Goal: Task Accomplishment & Management: Complete application form

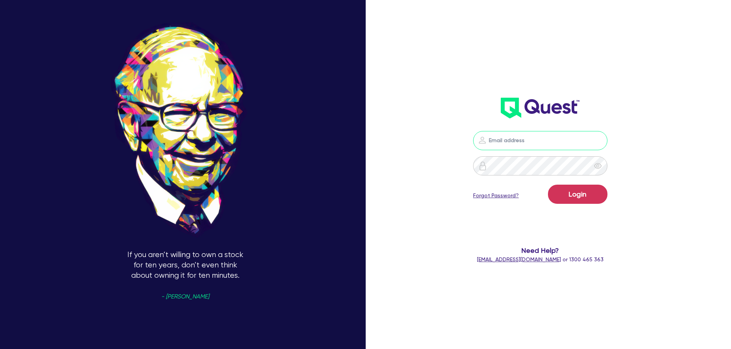
type input "[PERSON_NAME][EMAIL_ADDRESS][PERSON_NAME][DOMAIN_NAME]"
click at [524, 235] on form "[PERSON_NAME][EMAIL_ADDRESS][PERSON_NAME][DOMAIN_NAME] Login Forgot Password? N…" at bounding box center [540, 197] width 196 height 133
click at [672, 197] on div "[PERSON_NAME][EMAIL_ADDRESS][PERSON_NAME][DOMAIN_NAME] Login Forgot Password? N…" at bounding box center [551, 174] width 244 height 408
click at [603, 194] on button "Login" at bounding box center [577, 194] width 59 height 19
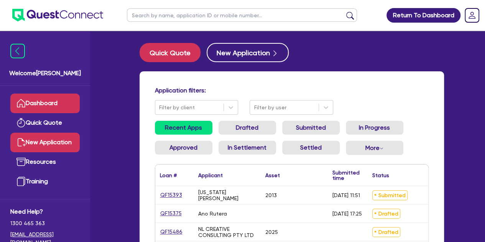
click at [41, 137] on link "New Application" at bounding box center [44, 143] width 69 height 20
select select "Other"
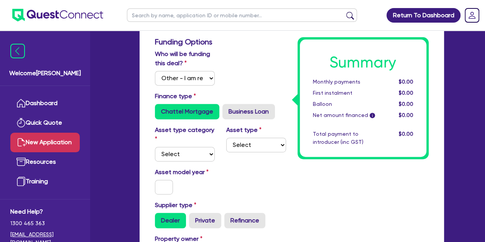
scroll to position [124, 0]
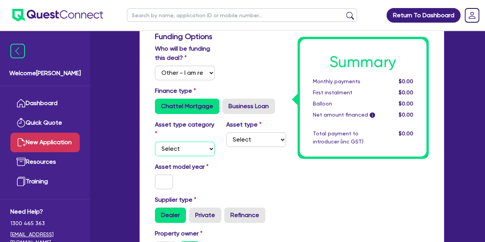
click at [196, 145] on select "Select Cars and light trucks Primary assets Secondary assets Tertiary assets" at bounding box center [185, 149] width 60 height 15
select select "CARS_AND_LIGHT_TRUCKS"
click at [155, 142] on select "Select Cars and light trucks Primary assets Secondary assets Tertiary assets" at bounding box center [185, 149] width 60 height 15
click at [240, 133] on select "Select Passenger vehicles Vans and utes Light trucks up to 4.5 tonne" at bounding box center [256, 139] width 60 height 15
select select "VANS_AND_UTES"
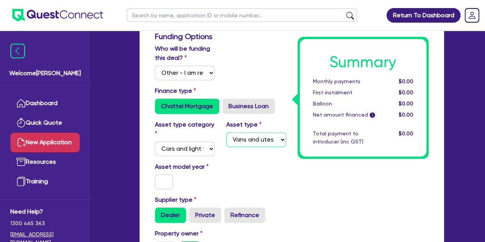
click at [226, 132] on select "Select Passenger vehicles Vans and utes Light trucks up to 4.5 tonne" at bounding box center [256, 139] width 60 height 15
click at [249, 170] on div "Asset model year" at bounding box center [220, 178] width 143 height 33
click at [161, 178] on input "text" at bounding box center [164, 182] width 18 height 15
type input "2021"
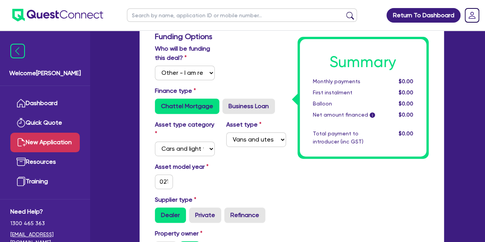
click at [237, 190] on div "Asset model year 2021" at bounding box center [220, 178] width 143 height 33
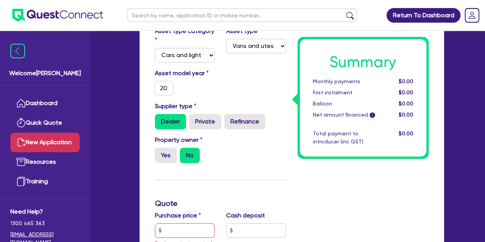
scroll to position [227, 0]
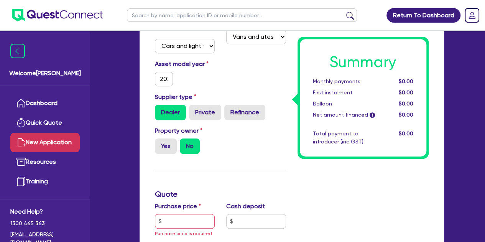
click at [159, 140] on input "Yes" at bounding box center [157, 140] width 5 height 5
radio input "true"
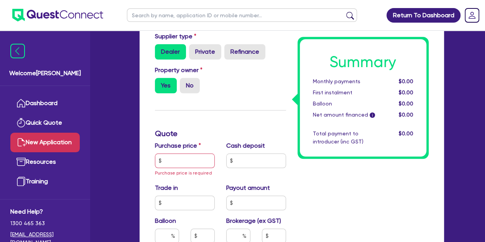
scroll to position [289, 0]
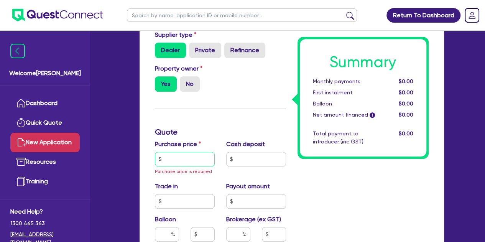
click at [159, 163] on input "text" at bounding box center [185, 159] width 60 height 15
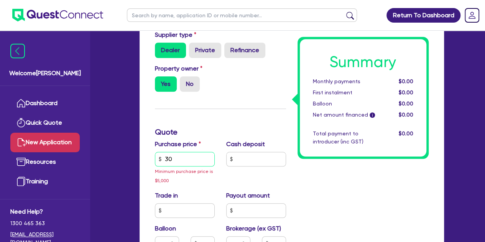
type input "3"
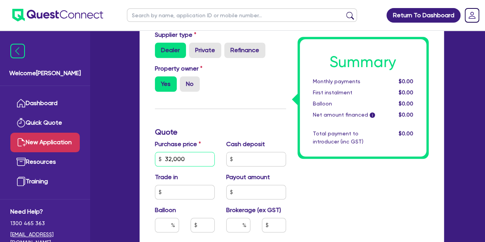
type input "32,000"
click at [202, 116] on div "Funding Options Who will be funding this deal? Select I will fund 100% I will c…" at bounding box center [220, 152] width 143 height 570
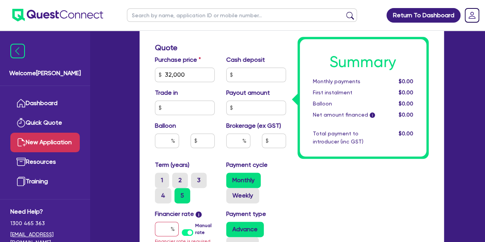
scroll to position [419, 0]
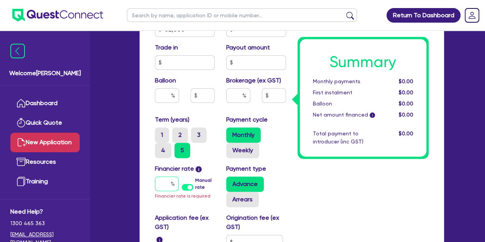
click at [167, 187] on input "text" at bounding box center [167, 183] width 24 height 15
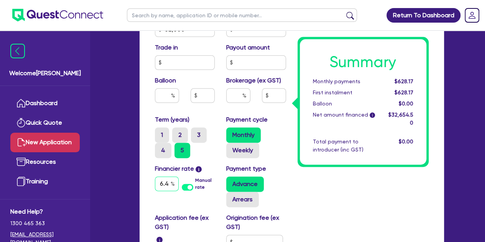
scroll to position [0, 2]
type input "6.49"
click at [232, 98] on input "text" at bounding box center [238, 95] width 24 height 15
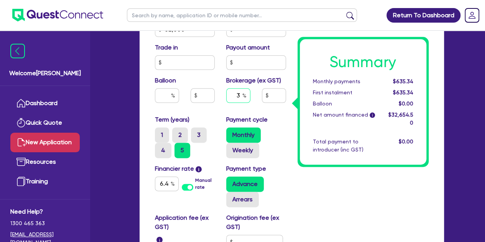
type input "3"
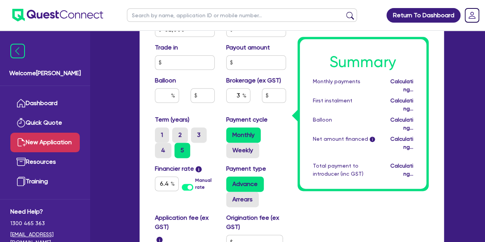
type input "979.64"
drag, startPoint x: 216, startPoint y: 97, endPoint x: 170, endPoint y: 107, distance: 47.6
click at [170, 107] on div "Balloon" at bounding box center [184, 92] width 71 height 33
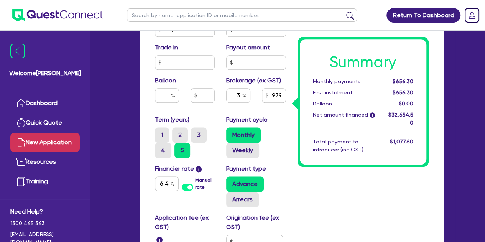
click at [170, 107] on div "Balloon" at bounding box center [184, 92] width 71 height 33
click at [240, 95] on input "3" at bounding box center [238, 95] width 24 height 15
type input "4"
click at [224, 102] on div "4" at bounding box center [239, 98] width 36 height 21
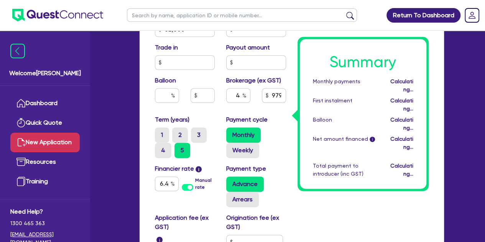
type input "1,306.18"
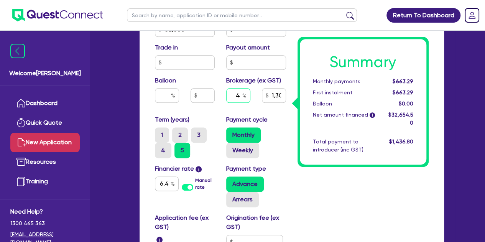
click at [239, 97] on input "4" at bounding box center [238, 95] width 24 height 15
type input "1,306.18"
type input "5"
type input "1,306.18"
type input "5"
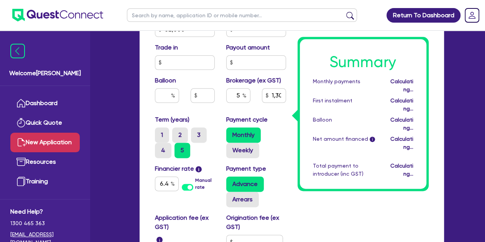
type input "1,632.73"
click at [228, 103] on div "5" at bounding box center [239, 98] width 36 height 21
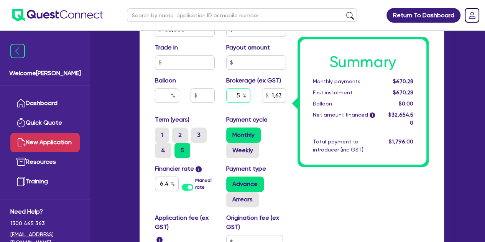
click at [242, 96] on input "5" at bounding box center [238, 95] width 24 height 15
type input "1,632.73"
type input "4"
type input "1,632.73"
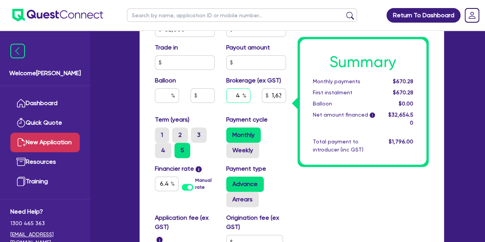
type input "4"
click at [215, 112] on div "Purchase price 32,000 Cash deposit Trade in Payout amount Balloon Brokerage (ex…" at bounding box center [220, 62] width 143 height 105
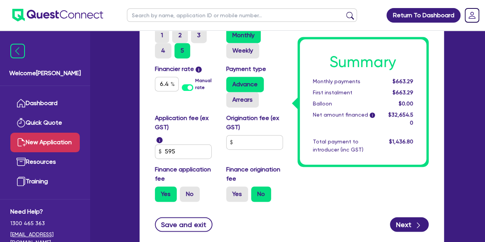
scroll to position [519, 0]
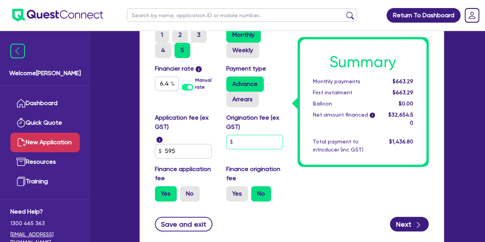
click at [242, 142] on input "text" at bounding box center [254, 142] width 57 height 15
type input "1,306.18"
type input "9"
type input "1,306.18"
type input "90"
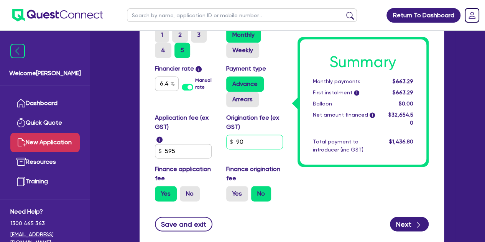
type input "1,306.18"
type input "900"
click at [218, 153] on div "Application fee (ex GST) i 595" at bounding box center [184, 135] width 71 height 45
type input "1,306.18"
click at [242, 194] on label "Yes" at bounding box center [237, 193] width 22 height 15
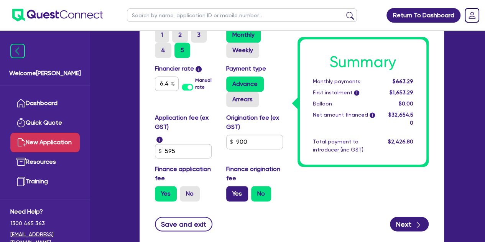
click at [231, 191] on input "Yes" at bounding box center [228, 188] width 5 height 5
radio input "true"
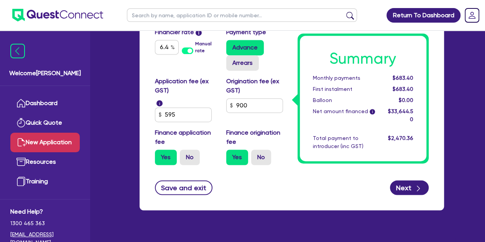
scroll to position [548, 0]
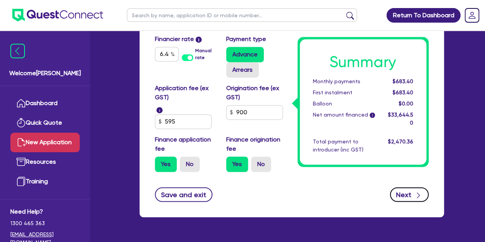
click at [408, 191] on button "Next" at bounding box center [409, 194] width 39 height 15
type input "1,345.78"
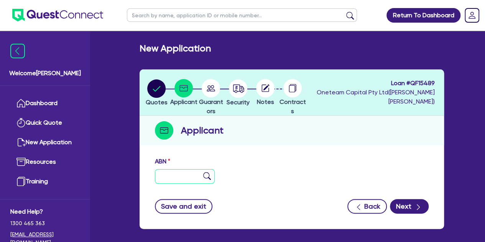
click at [178, 179] on input "text" at bounding box center [185, 176] width 60 height 15
paste input "96 371 265 257"
type input "96 371 265 257"
type input "The Trustee for [PERSON_NAME] Family Trust"
type input "HYNESIGHT CELEBRATIONS OF LIFE"
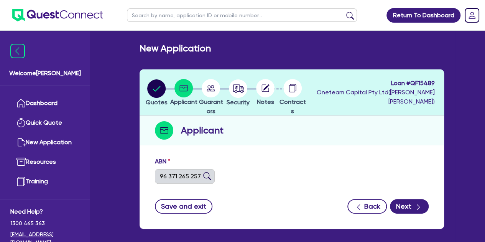
select select "TRUST"
type input "[DATE]"
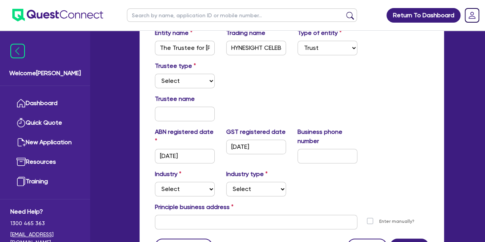
scroll to position [163, 0]
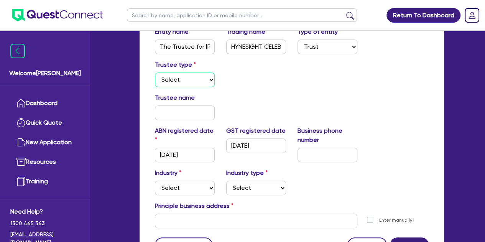
click at [187, 79] on select "Select Individual Company" at bounding box center [185, 79] width 60 height 15
click at [171, 71] on div "Trustee type Select Individual Company" at bounding box center [184, 73] width 71 height 27
click at [173, 79] on select "Select Individual Company" at bounding box center [185, 79] width 60 height 15
select select "INDIVIDUAL"
click at [155, 72] on select "Select Individual Company" at bounding box center [185, 79] width 60 height 15
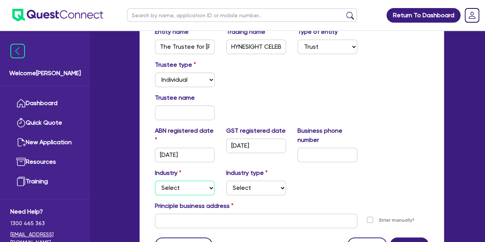
click at [181, 184] on select "Select Accomodation & Food Services Administrative & Support Services Agricultu…" at bounding box center [185, 188] width 60 height 15
click at [155, 181] on select "Select Accomodation & Food Services Administrative & Support Services Agricultu…" at bounding box center [185, 188] width 60 height 15
click at [231, 185] on select "Select Employment Services Administrative Services Domestic & Commercial Cleani…" at bounding box center [256, 188] width 60 height 15
click at [198, 186] on select "Select Accomodation & Food Services Administrative & Support Services Agricultu…" at bounding box center [185, 188] width 60 height 15
click at [155, 181] on select "Select Accomodation & Food Services Administrative & Support Services Agricultu…" at bounding box center [185, 188] width 60 height 15
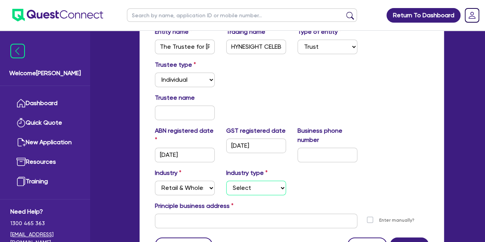
click at [233, 192] on select "Select Electrical, Electronic & Whitegoods Floor Coverings, Furniture & Housewa…" at bounding box center [256, 188] width 60 height 15
click at [178, 193] on select "Select Accomodation & Food Services Administrative & Support Services Agricultu…" at bounding box center [185, 188] width 60 height 15
click at [155, 181] on select "Select Accomodation & Food Services Administrative & Support Services Agricultu…" at bounding box center [185, 188] width 60 height 15
click at [256, 185] on select "Select Hotels Motels Serviced Apartments Other Short-term Accomodation Cafes Re…" at bounding box center [256, 188] width 60 height 15
click at [204, 184] on select "Select Accomodation & Food Services Administrative & Support Services Agricultu…" at bounding box center [185, 188] width 60 height 15
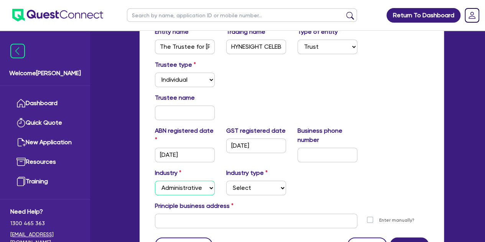
click at [155, 181] on select "Select Accomodation & Food Services Administrative & Support Services Agricultu…" at bounding box center [185, 188] width 60 height 15
click at [237, 188] on select "Select Employment Services Administrative Services Domestic & Commercial Cleani…" at bounding box center [256, 188] width 60 height 15
click at [190, 188] on select "Select Accomodation & Food Services Administrative & Support Services Agricultu…" at bounding box center [185, 188] width 60 height 15
click at [155, 181] on select "Select Accomodation & Food Services Administrative & Support Services Agricultu…" at bounding box center [185, 188] width 60 height 15
click at [236, 186] on select "Select Artists Musicians Writers Performers Venue Operators Sports Venue Gyms S…" at bounding box center [256, 188] width 60 height 15
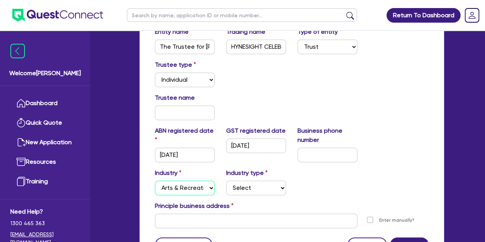
click at [200, 188] on select "Select Accomodation & Food Services Administrative & Support Services Agricultu…" at bounding box center [185, 188] width 60 height 15
click at [155, 181] on select "Select Accomodation & Food Services Administrative & Support Services Agricultu…" at bounding box center [185, 188] width 60 height 15
click at [240, 182] on select "Select Investment Advisers Strockbrokers Financial Planners Wealth Management F…" at bounding box center [256, 188] width 60 height 15
click at [203, 184] on select "Select Accomodation & Food Services Administrative & Support Services Agricultu…" at bounding box center [185, 188] width 60 height 15
click at [155, 181] on select "Select Accomodation & Food Services Administrative & Support Services Agricultu…" at bounding box center [185, 188] width 60 height 15
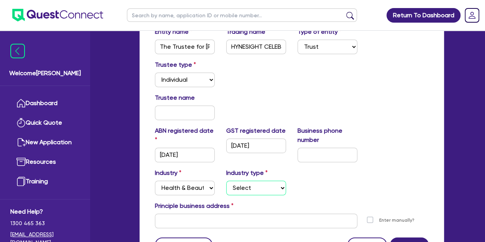
click at [230, 187] on select "Select Chiropractic, Osteopathic Services Cosmetics Supplies Day Spas, Health R…" at bounding box center [256, 188] width 60 height 15
click at [350, 140] on label "Business phone number" at bounding box center [328, 135] width 60 height 18
click at [192, 181] on select "Select Accomodation & Food Services Administrative & Support Services Agricultu…" at bounding box center [185, 188] width 60 height 15
click at [155, 181] on select "Select Accomodation & Food Services Administrative & Support Services Agricultu…" at bounding box center [185, 188] width 60 height 15
click at [242, 189] on select "Select Newspaper, Magazine, Book and Directory Publishing Software Publishing M…" at bounding box center [256, 188] width 60 height 15
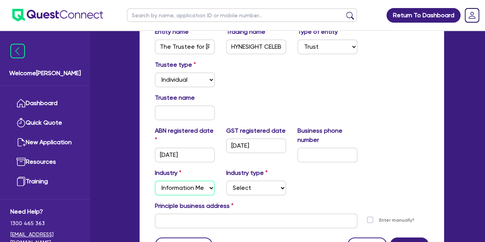
click at [192, 186] on select "Select Accomodation & Food Services Administrative & Support Services Agricultu…" at bounding box center [185, 188] width 60 height 15
click at [155, 181] on select "Select Accomodation & Food Services Administrative & Support Services Agricultu…" at bounding box center [185, 188] width 60 height 15
click at [234, 184] on select "Select Property operators Real estate services Motor vehicles Transport equipme…" at bounding box center [256, 188] width 60 height 15
click at [198, 188] on select "Select Accomodation & Food Services Administrative & Support Services Agricultu…" at bounding box center [185, 188] width 60 height 15
select select "RETAIL_WHOLESALE_TRADE"
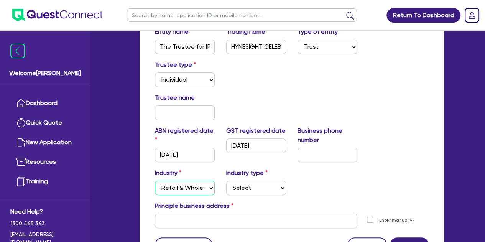
click at [155, 181] on select "Select Accomodation & Food Services Administrative & Support Services Agricultu…" at bounding box center [185, 188] width 60 height 15
click at [236, 186] on select "Select Electrical, Electronic & Whitegoods Floor Coverings, Furniture & Housewa…" at bounding box center [256, 188] width 60 height 15
click at [196, 170] on div "Industry Select Accomodation & Food Services Administrative & Support Services …" at bounding box center [184, 181] width 71 height 27
click at [177, 76] on select "Select Individual Company" at bounding box center [185, 79] width 60 height 15
click at [174, 79] on select "Select Individual Company" at bounding box center [185, 79] width 60 height 15
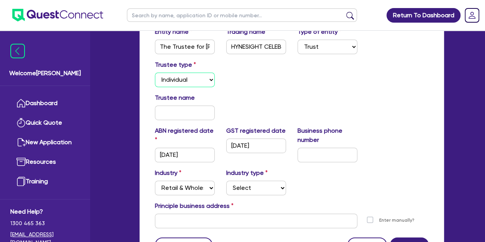
click at [176, 82] on select "Select Individual Company" at bounding box center [185, 79] width 60 height 15
click at [155, 72] on select "Select Individual Company" at bounding box center [185, 79] width 60 height 15
click at [255, 102] on div "Trustee name" at bounding box center [291, 109] width 285 height 33
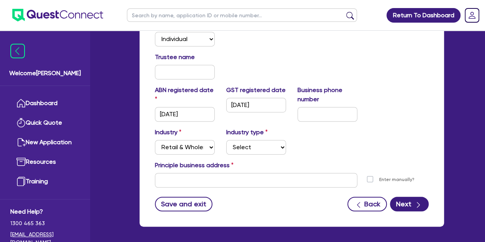
scroll to position [234, 0]
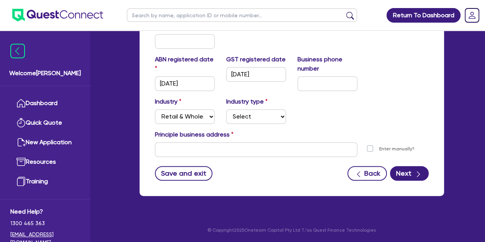
click at [131, 97] on div "New Application Quotes Applicant Guarantors Security Notes Contracts Loan # QF1…" at bounding box center [292, 7] width 328 height 396
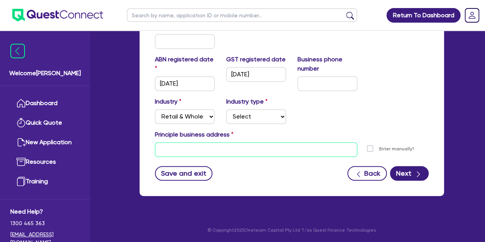
click at [165, 152] on input "text" at bounding box center [256, 149] width 203 height 15
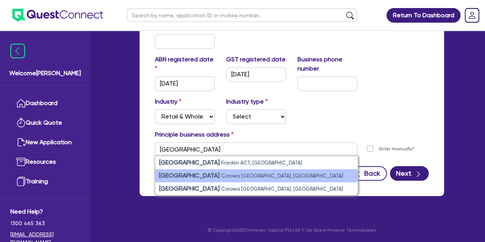
click at [202, 171] on li "Sanger Street Corowa NSW, Australia" at bounding box center [256, 175] width 203 height 13
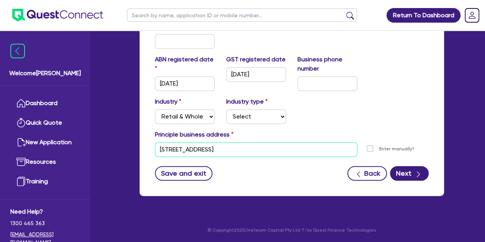
click at [155, 148] on input "Sanger St Corowa NSW 2646" at bounding box center [256, 149] width 203 height 15
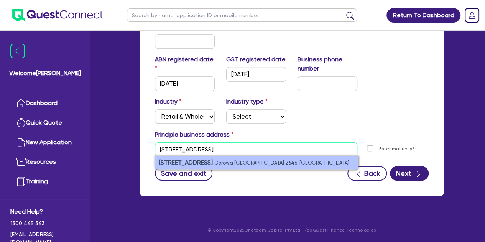
type input "[STREET_ADDRESS]"
click at [180, 163] on strong "5 Sanger St" at bounding box center [186, 162] width 54 height 7
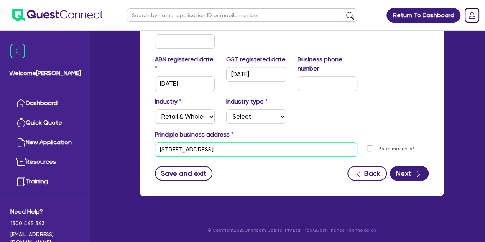
click at [257, 154] on input "[STREET_ADDRESS]" at bounding box center [256, 149] width 203 height 15
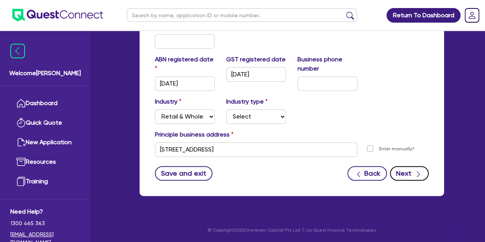
click at [393, 176] on button "Next" at bounding box center [409, 173] width 39 height 15
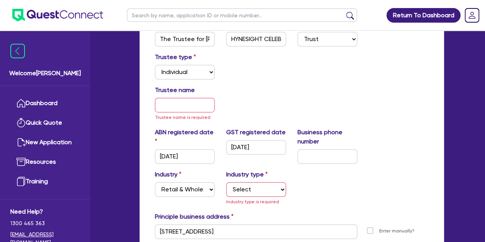
scroll to position [170, 0]
click at [173, 105] on input "text" at bounding box center [185, 105] width 60 height 15
paste input "The Trustee for [PERSON_NAME] Family Trust"
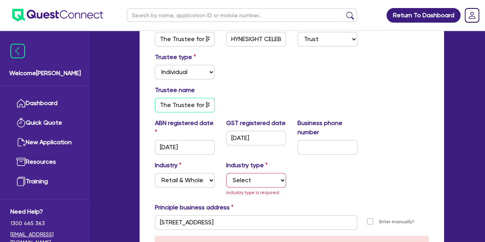
scroll to position [0, 56]
click at [296, 82] on div "Trustee type Select Individual Company" at bounding box center [291, 69] width 285 height 33
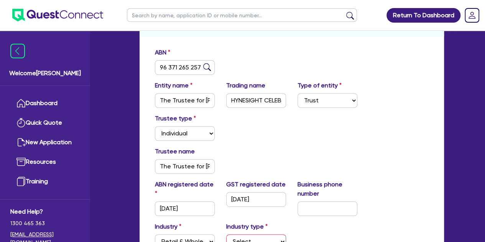
scroll to position [98, 0]
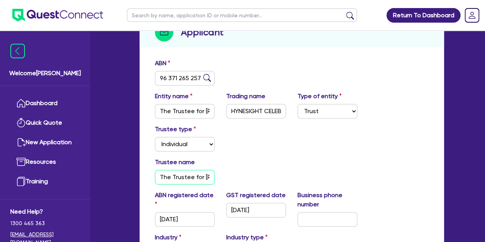
click at [174, 174] on input "The Trustee for [PERSON_NAME] Family Trust" at bounding box center [185, 177] width 60 height 15
click at [171, 176] on input "The Trustee for [PERSON_NAME] Family Trust" at bounding box center [185, 177] width 60 height 15
type input "The Trustee for [PERSON_NAME] Family Trust"
click at [245, 160] on div "Trustee name The Trustee for Hynes Family Trust" at bounding box center [291, 174] width 285 height 33
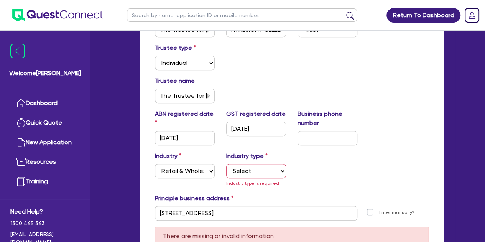
scroll to position [180, 0]
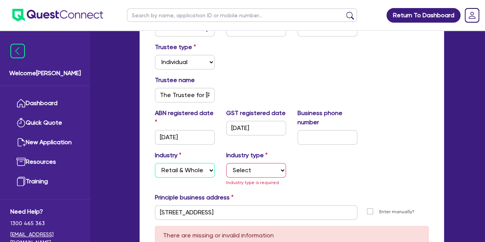
click at [211, 165] on select "Select Accomodation & Food Services Administrative & Support Services Agricultu…" at bounding box center [185, 170] width 60 height 15
select select "ACCOMODATION_FOOD"
click at [155, 163] on select "Select Accomodation & Food Services Administrative & Support Services Agricultu…" at bounding box center [185, 170] width 60 height 15
click at [240, 173] on select "Select Hotels Motels Serviced Apartments Other Short-term Accomodation Cafes Re…" at bounding box center [256, 170] width 60 height 15
select select "TAKEAWAYS"
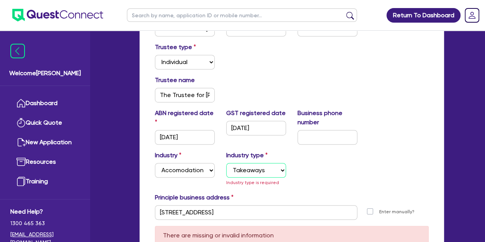
click at [226, 163] on select "Select Hotels Motels Serviced Apartments Other Short-term Accomodation Cafes Re…" at bounding box center [256, 170] width 60 height 15
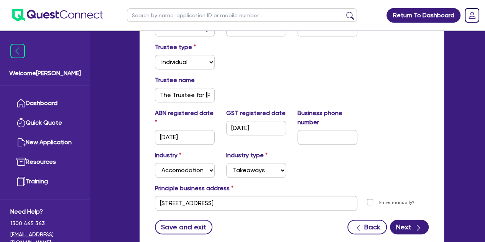
click at [306, 163] on div "Industry Select Accomodation & Food Services Administrative & Support Services …" at bounding box center [291, 167] width 285 height 33
click at [415, 227] on icon "button" at bounding box center [419, 228] width 8 height 8
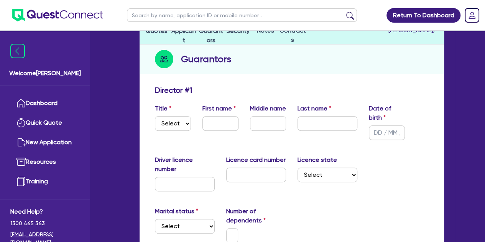
scroll to position [72, 0]
click at [162, 129] on select "Select Mr Mrs Ms Miss Dr" at bounding box center [173, 123] width 36 height 15
click at [155, 116] on select "Select Mr Mrs Ms Miss Dr" at bounding box center [173, 123] width 36 height 15
click at [173, 116] on select "Select Mr Mrs Ms Miss Dr" at bounding box center [173, 123] width 36 height 15
select select "MISS"
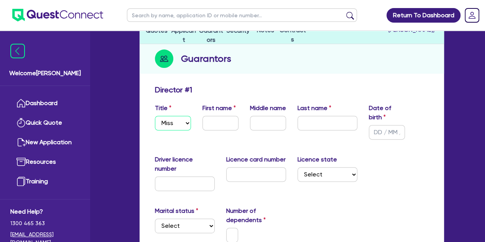
click at [155, 116] on select "Select Mr Mrs Ms Miss Dr" at bounding box center [173, 123] width 36 height 15
click at [217, 125] on input "text" at bounding box center [221, 123] width 36 height 15
type input "[PERSON_NAME]"
click at [379, 128] on input "text" at bounding box center [387, 132] width 36 height 15
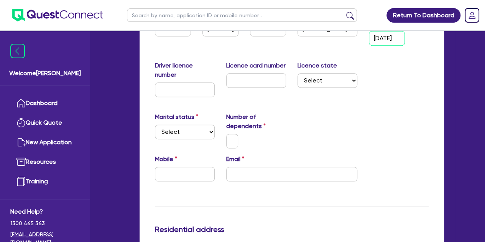
scroll to position [169, 0]
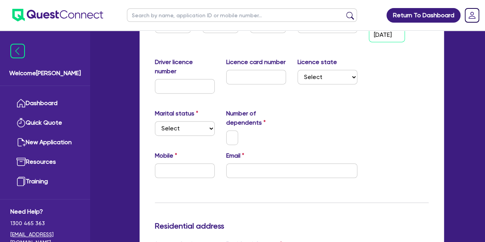
type input "[DATE]"
click at [181, 127] on select "Select Single Married De Facto / Partner" at bounding box center [185, 128] width 60 height 15
select select "SINGLE"
click at [155, 121] on select "Select Single Married De Facto / Partner" at bounding box center [185, 128] width 60 height 15
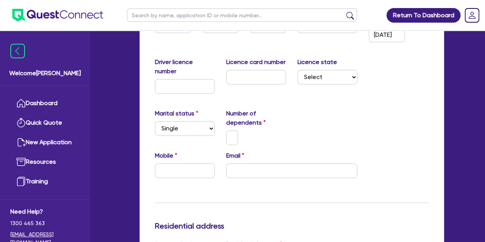
click at [223, 141] on div at bounding box center [233, 137] width 24 height 15
click at [230, 139] on input "text" at bounding box center [232, 137] width 12 height 15
click at [180, 168] on input "text" at bounding box center [185, 170] width 60 height 15
click at [231, 139] on input "text" at bounding box center [232, 137] width 12 height 15
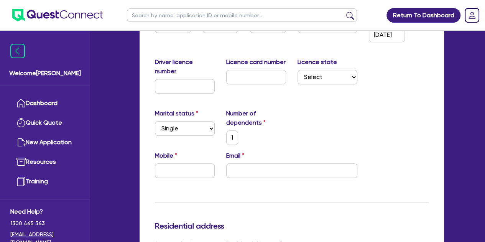
click at [262, 147] on div "Marital status Select Single Married De Facto / Partner Number of dependents 1" at bounding box center [291, 130] width 285 height 42
click at [188, 166] on input "text" at bounding box center [185, 170] width 60 height 15
click at [245, 165] on input "email" at bounding box center [291, 170] width 131 height 15
paste input "[EMAIL_ADDRESS][DOMAIN_NAME]"
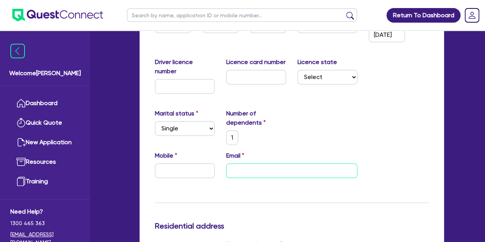
type input "1"
type input "[EMAIL_ADDRESS][DOMAIN_NAME]"
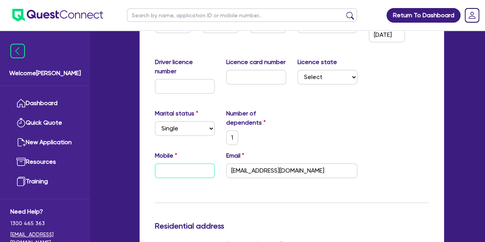
click at [196, 171] on input "text" at bounding box center [185, 170] width 60 height 15
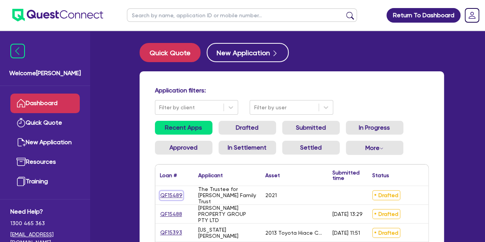
click at [166, 194] on link "QF15489" at bounding box center [171, 195] width 23 height 9
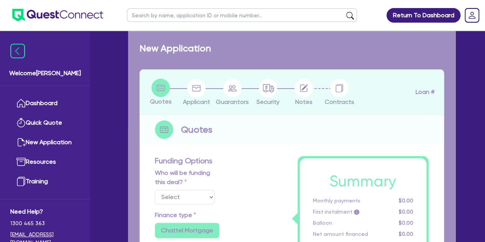
select select "Other"
select select "CARS_AND_LIGHT_TRUCKS"
type input "2021"
radio input "true"
type input "32,000"
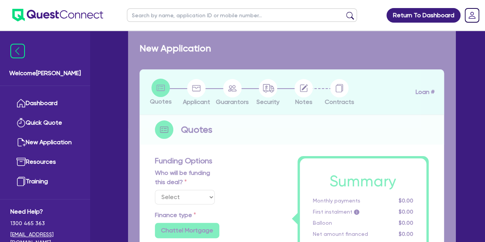
type input "4"
type input "1,345.78"
type input "6.49"
type input "900"
radio input "true"
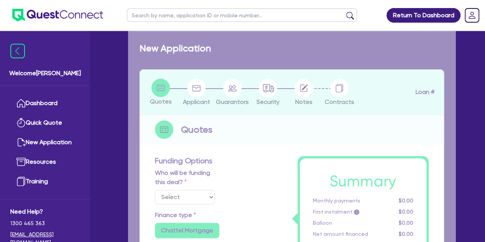
radio input "true"
select select "VANS_AND_UTES"
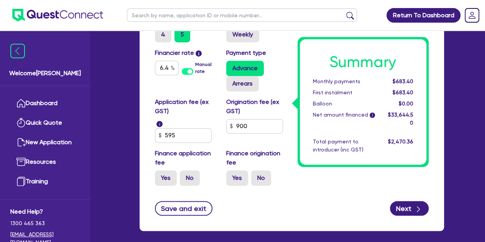
scroll to position [541, 0]
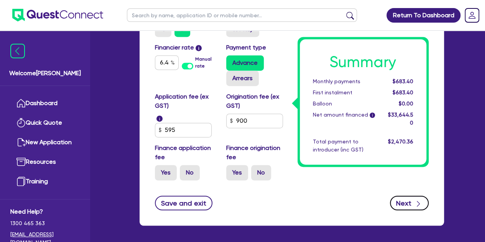
click at [390, 201] on button "Next" at bounding box center [409, 203] width 39 height 15
type input "32,000"
type input "1,345.78"
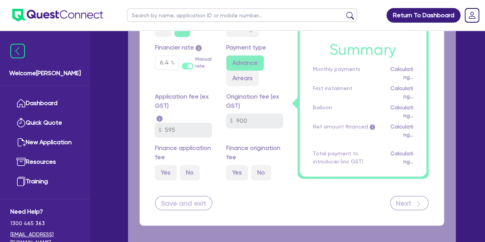
select select "TRUST"
select select "INDIVIDUAL"
select select "ACCOMODATION_FOOD"
select select "TAKEAWAYS"
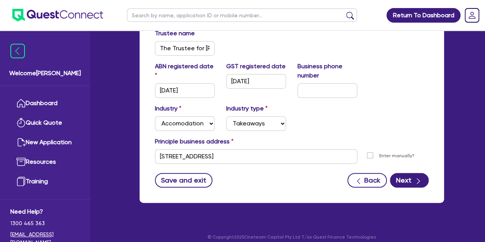
scroll to position [234, 0]
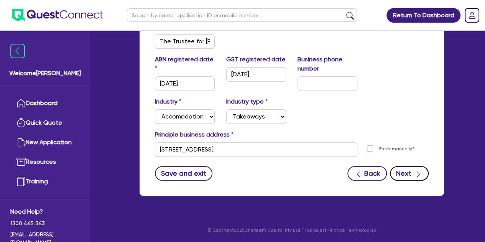
click at [413, 171] on button "Next" at bounding box center [409, 173] width 39 height 15
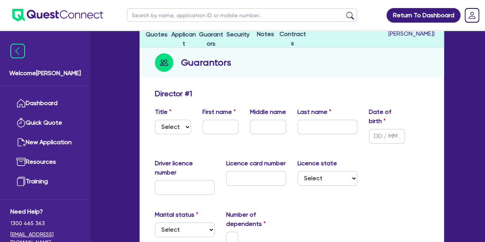
scroll to position [71, 0]
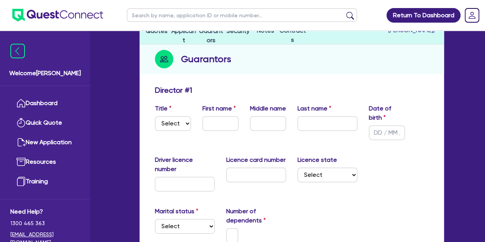
click at [166, 111] on label "Title" at bounding box center [163, 108] width 16 height 9
click at [165, 124] on select "Select Mr Mrs Ms Miss Dr" at bounding box center [173, 123] width 36 height 15
select select "MISS"
click at [155, 116] on select "Select Mr Mrs Ms Miss Dr" at bounding box center [173, 123] width 36 height 15
click at [204, 127] on input "text" at bounding box center [221, 123] width 36 height 15
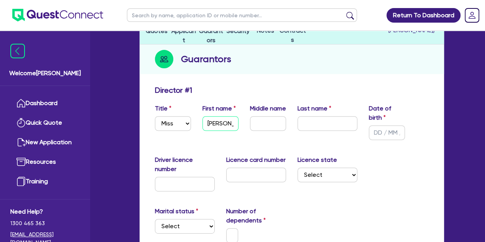
type input "[PERSON_NAME]"
click at [309, 120] on input "text" at bounding box center [328, 123] width 60 height 15
type input "[PERSON_NAME]"
click at [303, 136] on div "Last name [PERSON_NAME]" at bounding box center [327, 122] width 71 height 36
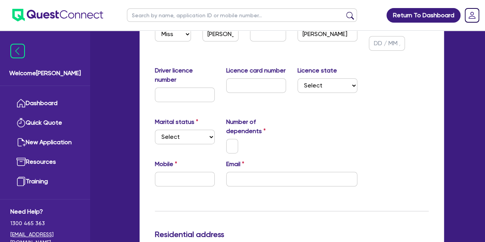
scroll to position [161, 0]
click at [187, 138] on select "Select Single Married De Facto / Partner" at bounding box center [185, 136] width 60 height 15
select select "SINGLE"
click at [155, 129] on select "Select Single Married De Facto / Partner" at bounding box center [185, 136] width 60 height 15
click at [237, 139] on input "text" at bounding box center [232, 145] width 12 height 15
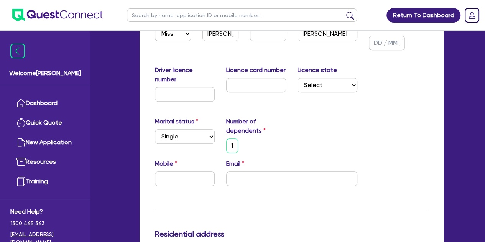
scroll to position [0, 1]
click at [258, 148] on div "1" at bounding box center [256, 145] width 71 height 15
click at [224, 182] on div "Email" at bounding box center [292, 172] width 143 height 27
click at [242, 177] on input "email" at bounding box center [291, 178] width 131 height 15
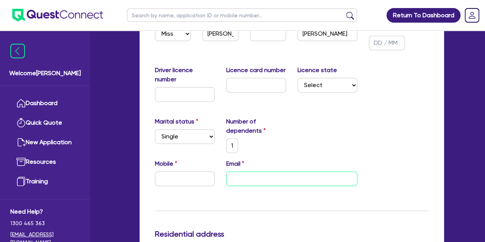
paste input "428 525 437"
type input "1"
type input "428 525 437"
type input "1"
type input "428 525 43"
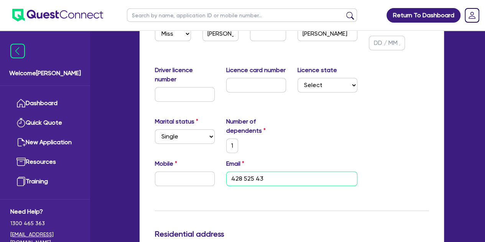
type input "1"
type input "428 525 4"
type input "1"
type input "428 525"
type input "1"
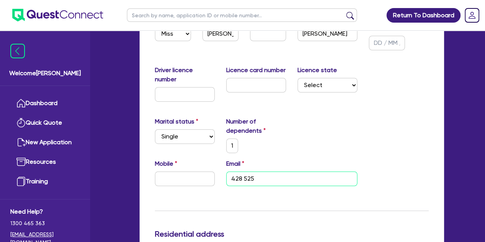
type input "428 52"
click at [261, 178] on input "428 52" at bounding box center [291, 178] width 131 height 15
type input "1"
type input "428 5"
type input "1"
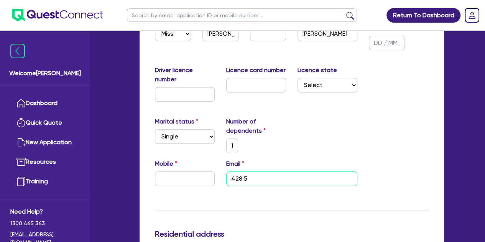
type input "428"
type input "1"
type input "42"
click at [261, 178] on input "42" at bounding box center [291, 178] width 131 height 15
type input "1"
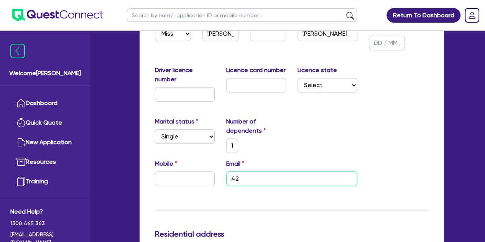
type input "4"
type input "1"
click at [166, 178] on input "text" at bounding box center [185, 178] width 60 height 15
paste input "4285 254 37"
type input "1"
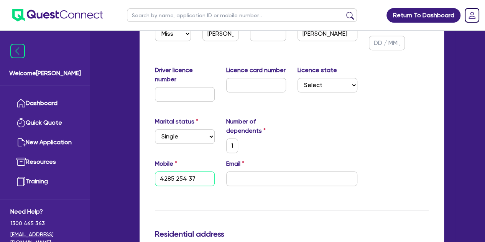
type input "4285 254 37"
click at [160, 178] on input "4285 254 37" at bounding box center [185, 178] width 60 height 15
type input "1"
type input "0428 525 437"
click at [240, 180] on input "email" at bounding box center [291, 178] width 131 height 15
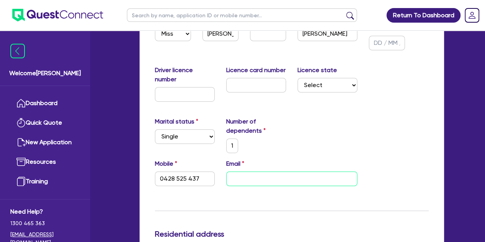
paste input "[EMAIL_ADDRESS][DOMAIN_NAME]"
type input "1"
type input "0428 525 437"
type input "[EMAIL_ADDRESS][DOMAIN_NAME]"
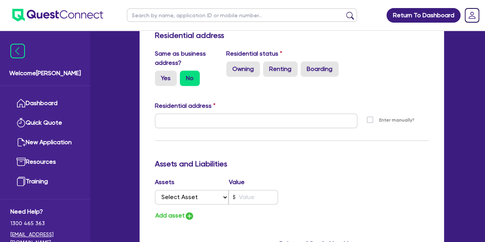
scroll to position [369, 0]
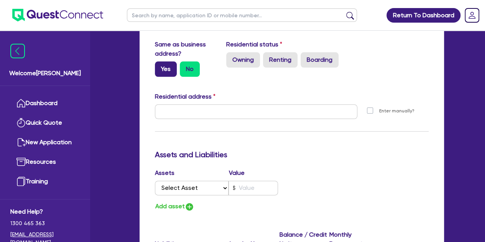
click at [171, 68] on label "Yes" at bounding box center [166, 68] width 22 height 15
click at [160, 66] on input "Yes" at bounding box center [157, 63] width 5 height 5
radio input "true"
type input "1"
type input "0428 525 437"
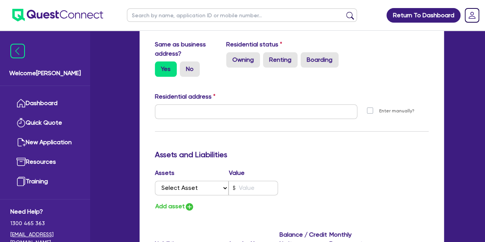
type input "[STREET_ADDRESS]"
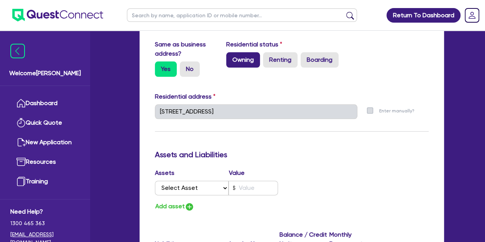
click at [256, 59] on label "Owning" at bounding box center [243, 59] width 34 height 15
click at [231, 57] on input "Owning" at bounding box center [228, 54] width 5 height 5
radio input "true"
type input "1"
type input "0428 525 437"
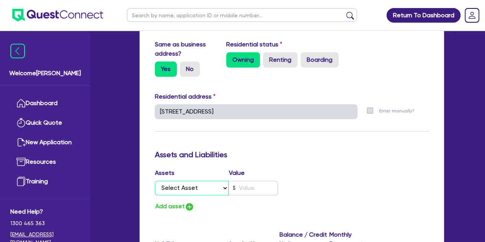
click at [193, 191] on select "Select Asset Cash Property Investment property Vehicle Truck Trailer Equipment …" at bounding box center [192, 188] width 74 height 15
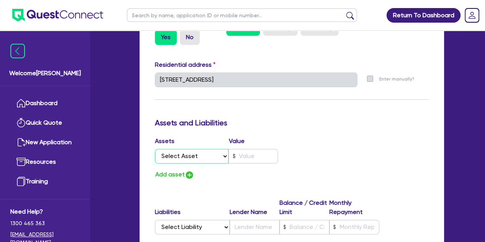
scroll to position [403, 0]
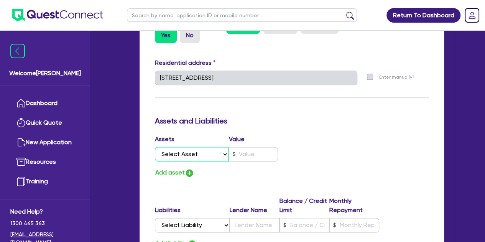
click at [176, 159] on select "Select Asset Cash Property Investment property Vehicle Truck Trailer Equipment …" at bounding box center [192, 154] width 74 height 15
select select "PROPERTY"
click at [155, 147] on select "Select Asset Cash Property Investment property Vehicle Truck Trailer Equipment …" at bounding box center [192, 154] width 74 height 15
type input "1"
type input "0428 525 437"
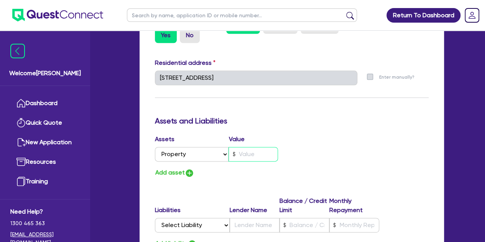
click at [250, 156] on input "text" at bounding box center [253, 154] width 49 height 15
type input "1"
type input "0428 525 437"
type input "4"
type input "1"
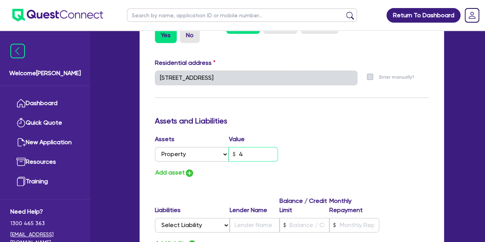
type input "0428 525 437"
type input "49"
type input "1"
type input "0428 525 437"
type input "490"
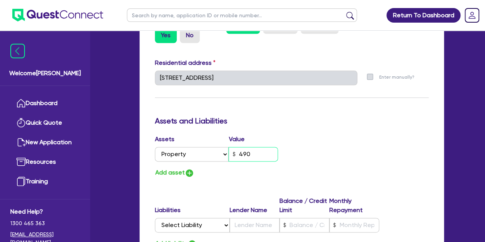
type input "1"
type input "0428 525 437"
type input "4,900"
type input "1"
type input "0428 525 437"
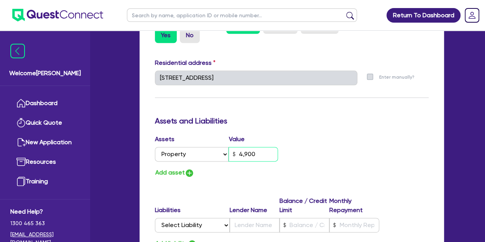
type input "49,000"
type input "1"
type input "0428 525 437"
type input "490,000"
click at [294, 160] on div "Assets Value Select Asset Cash Property Investment property Vehicle Truck Trail…" at bounding box center [291, 156] width 285 height 43
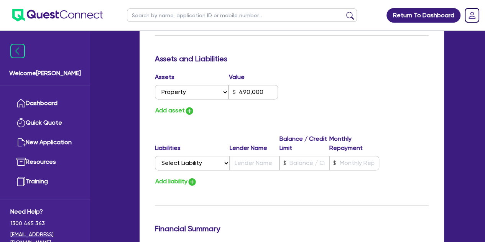
scroll to position [465, 0]
click at [192, 165] on select "Select Liability Credit card Mortgage Investment property loan Vehicle loan Tru…" at bounding box center [192, 162] width 75 height 15
select select "MORTGAGE"
click at [155, 155] on select "Select Liability Credit card Mortgage Investment property loan Vehicle loan Tru…" at bounding box center [192, 162] width 75 height 15
type input "1"
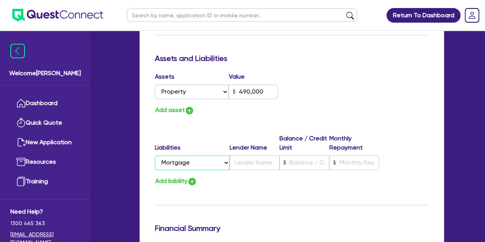
type input "0428 525 437"
type input "490,000"
click at [241, 165] on input "text" at bounding box center [255, 162] width 50 height 15
type input "1"
type input "0428 525 437"
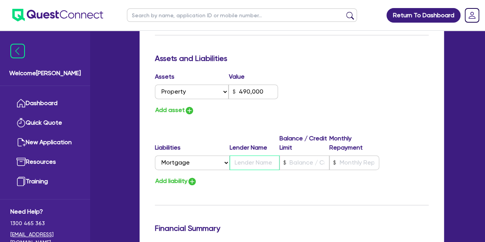
type input "490,000"
type input "C"
type input "1"
type input "0428 525 437"
type input "490,000"
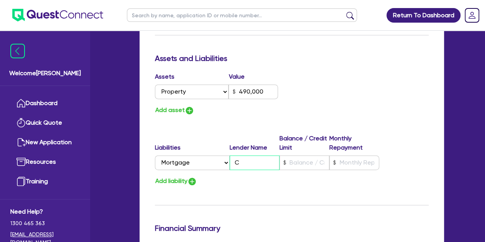
type input "CB"
type input "1"
type input "0428 525 437"
type input "490,000"
type input "CBA"
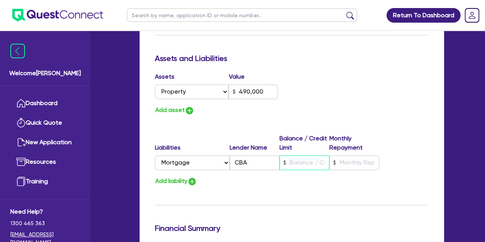
click at [296, 160] on input "text" at bounding box center [305, 162] width 50 height 15
type input "1"
type input "0428 525 437"
type input "490,000"
type input "1"
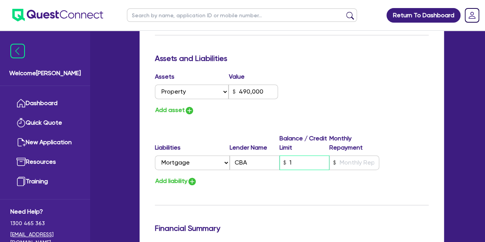
type input "1"
type input "0428 525 437"
type input "490,000"
type input "14"
type input "1"
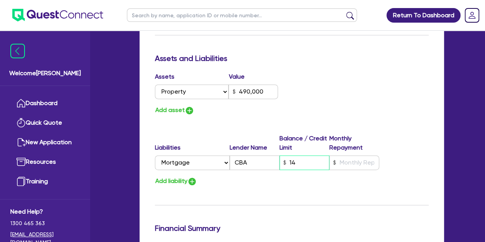
type input "0428 525 437"
type input "490,000"
type input "149"
type input "1"
type input "0428 525 437"
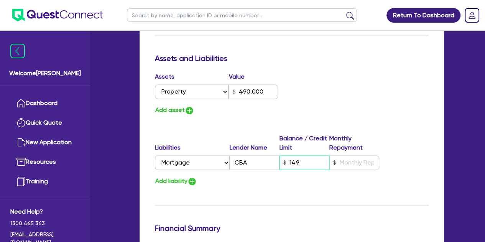
type input "490,000"
type input "1,490"
type input "1"
type input "0428 525 437"
type input "490,000"
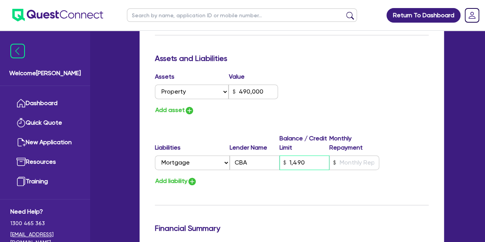
type input "14,900"
type input "1"
type input "0428 525 437"
type input "490,000"
type input "149,000"
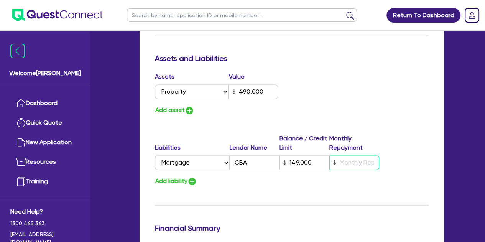
click at [357, 160] on input "text" at bounding box center [354, 162] width 50 height 15
type input "1"
type input "0428 525 437"
type input "490,000"
type input "149,000"
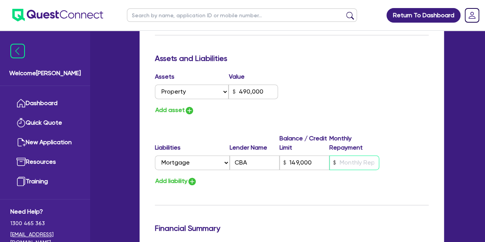
type input "1"
type input "0428 525 437"
type input "490,000"
type input "149,000"
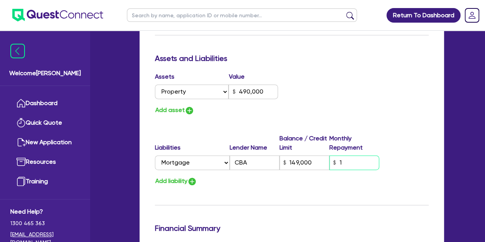
type input "10"
type input "1"
type input "0428 525 437"
type input "490,000"
type input "149,000"
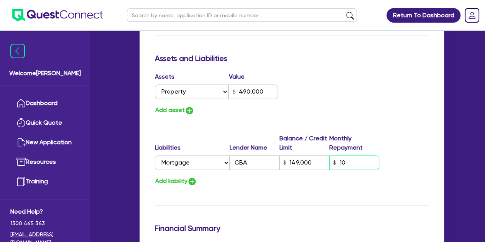
type input "104"
type input "1"
type input "0428 525 437"
type input "490,000"
type input "149,000"
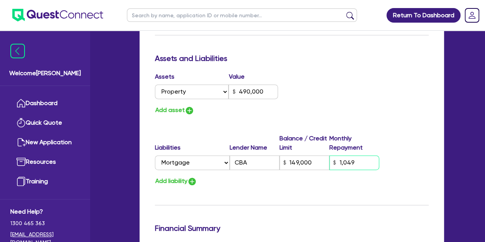
type input "1,049"
click at [130, 180] on div "Drafted - The Trustee for [PERSON_NAME] Family Trust Quotes Applicant [GEOGRAPH…" at bounding box center [292, 5] width 328 height 855
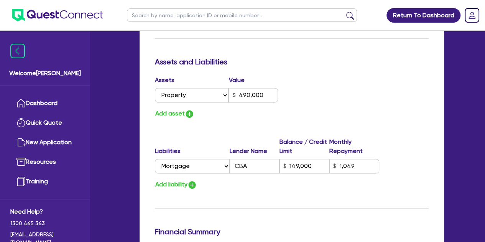
scroll to position [459, 0]
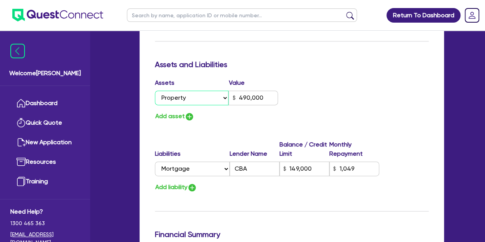
click at [180, 103] on select "Select Asset Cash Property Investment property Vehicle Truck Trailer Equipment …" at bounding box center [192, 98] width 74 height 15
select select "CASH"
click at [155, 91] on select "Select Asset Cash Property Investment property Vehicle Truck Trailer Equipment …" at bounding box center [192, 98] width 74 height 15
type input "1"
type input "0428 525 437"
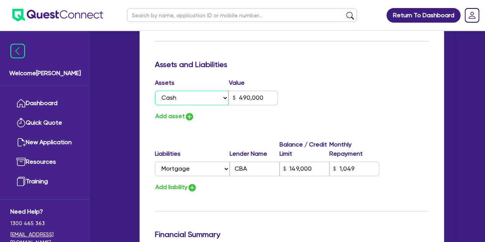
type input "490,000"
type input "149,000"
type input "1,049"
click at [189, 104] on select "Select Asset Cash Property Investment property Vehicle Truck Trailer Equipment …" at bounding box center [192, 98] width 74 height 15
select select "PROPERTY"
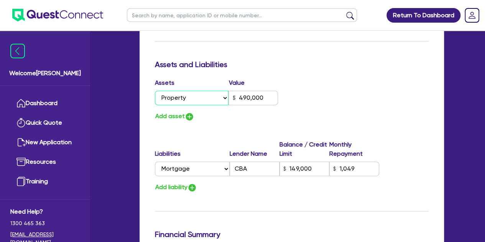
click at [155, 91] on select "Select Asset Cash Property Investment property Vehicle Truck Trailer Equipment …" at bounding box center [192, 98] width 74 height 15
type input "1"
type input "0428 525 437"
type input "490,000"
type input "149,000"
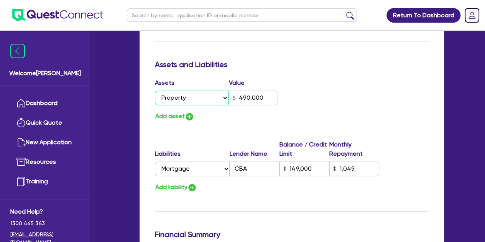
type input "1,049"
click at [175, 117] on button "Add asset" at bounding box center [175, 116] width 40 height 10
type input "1"
type input "0428 525 437"
type input "490,000"
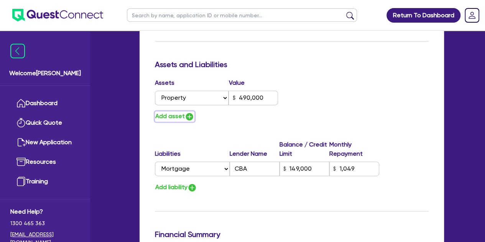
type input "149,000"
type input "1,049"
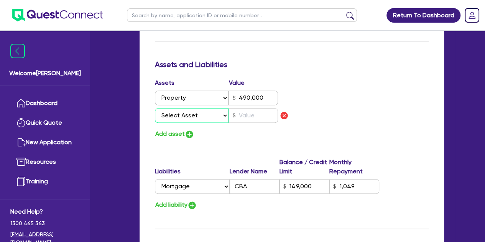
click at [180, 116] on select "Select Asset Cash Property Investment property Vehicle Truck Trailer Equipment …" at bounding box center [192, 115] width 74 height 15
select select "CASH"
click at [155, 108] on select "Select Asset Cash Property Investment property Vehicle Truck Trailer Equipment …" at bounding box center [192, 115] width 74 height 15
type input "1"
type input "0428 525 437"
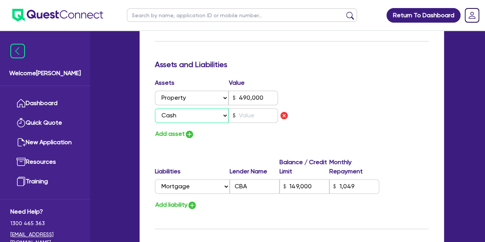
type input "490,000"
type input "149,000"
type input "1,049"
click at [245, 120] on input "text" at bounding box center [253, 115] width 49 height 15
type input "1"
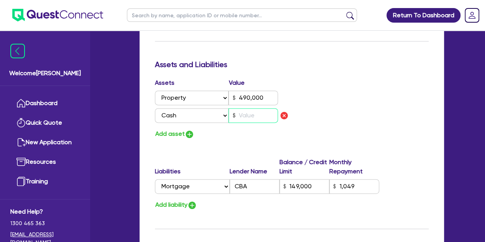
type input "0428 525 437"
type input "490,000"
type input "149,000"
type input "1,049"
type input "1"
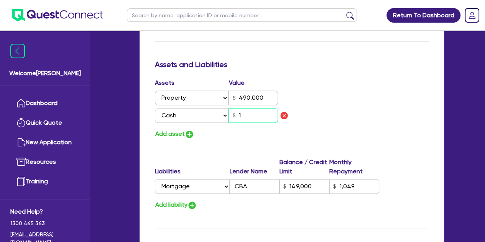
type input "1"
type input "0428 525 437"
type input "490,000"
type input "149,000"
type input "1,049"
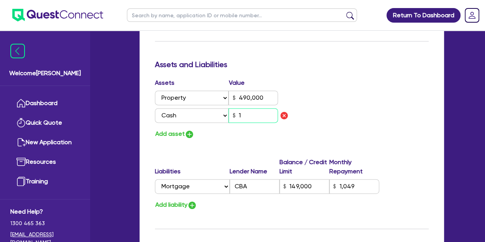
type input "17"
type input "1"
type input "0428 525 437"
type input "490,000"
type input "149,000"
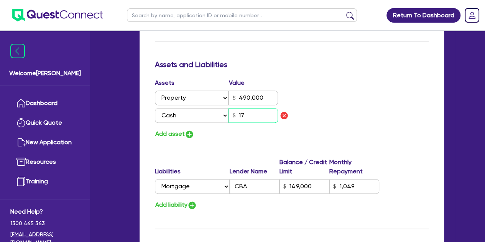
type input "1,049"
type input "170"
type input "1"
type input "0428 525 437"
type input "490,000"
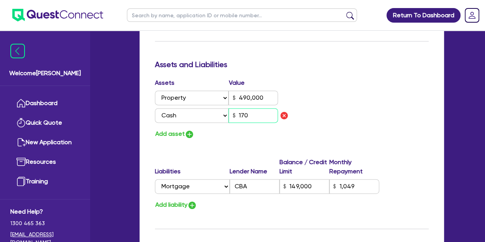
type input "149,000"
type input "1,049"
type input "1,700"
type input "1"
type input "0428 525 437"
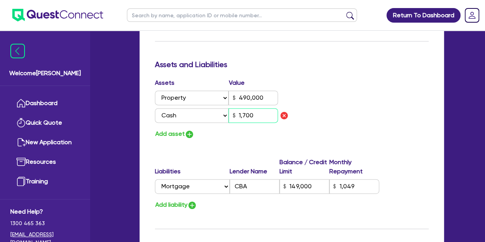
type input "490,000"
type input "149,000"
type input "1,049"
type input "17,000"
click at [124, 140] on div "Welcome [PERSON_NAME] Quick Quote New Application Ref Company Ref Salesperson R…" at bounding box center [243, 18] width 426 height 954
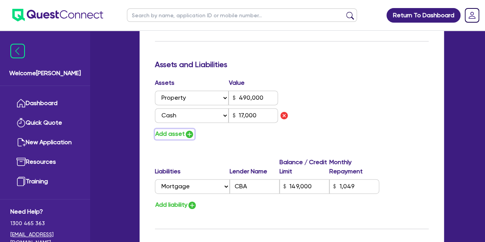
click at [170, 129] on button "Add asset" at bounding box center [175, 134] width 40 height 10
type input "1"
type input "0428 525 437"
type input "490,000"
type input "149,000"
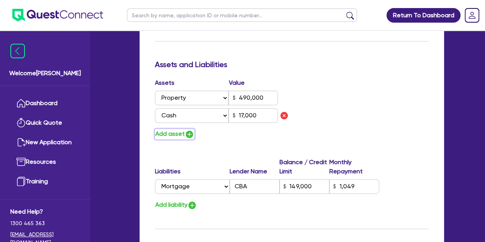
type input "1,049"
type input "17,000"
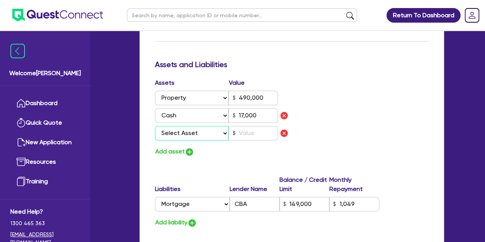
click at [173, 132] on select "Select Asset Cash Property Investment property Vehicle Truck Trailer Equipment …" at bounding box center [192, 133] width 74 height 15
select select "VEHICLE"
click at [155, 126] on select "Select Asset Cash Property Investment property Vehicle Truck Trailer Equipment …" at bounding box center [192, 133] width 74 height 15
type input "1"
type input "0428 525 437"
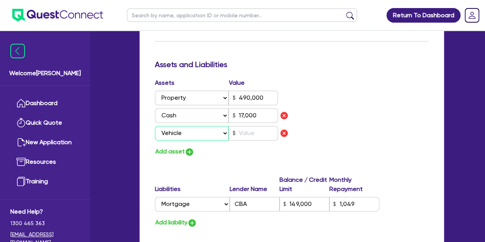
type input "490,000"
click at [247, 133] on input "text" at bounding box center [253, 133] width 49 height 15
click at [149, 165] on div "Update residential status for Director #1 Boarding is only acceptable when the …" at bounding box center [292, 79] width 305 height 771
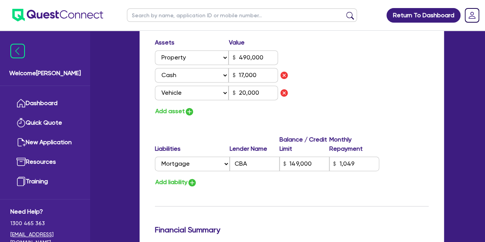
scroll to position [500, 0]
click at [170, 180] on button "Add liability" at bounding box center [176, 181] width 42 height 10
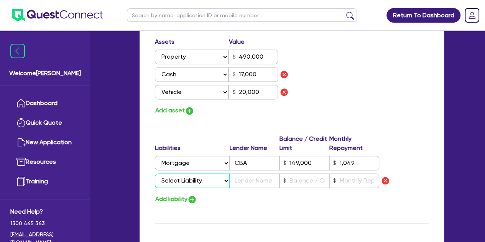
click at [176, 183] on select "Select Liability Credit card Mortgage Investment property loan Vehicle loan Tru…" at bounding box center [192, 180] width 75 height 15
click at [155, 173] on select "Select Liability Credit card Mortgage Investment property loan Vehicle loan Tru…" at bounding box center [192, 180] width 75 height 15
click at [241, 175] on input "text" at bounding box center [255, 180] width 50 height 15
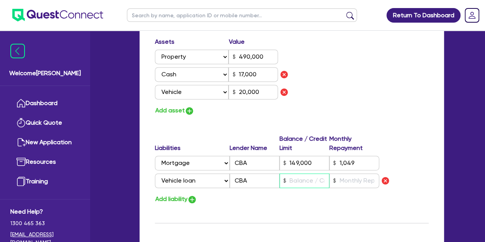
click at [311, 182] on input "text" at bounding box center [305, 180] width 50 height 15
click at [313, 199] on div "Add liability" at bounding box center [291, 199] width 285 height 10
click at [354, 180] on input "text" at bounding box center [354, 180] width 50 height 15
click at [372, 104] on div "Assets Value Select Asset Cash Property Investment property Vehicle Truck Trail…" at bounding box center [291, 76] width 285 height 79
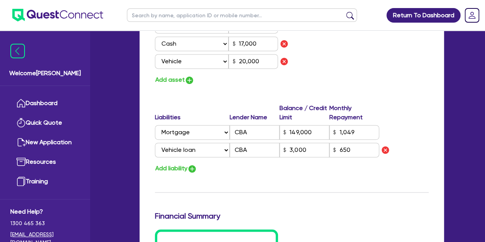
scroll to position [531, 0]
click at [271, 172] on div "Add liability" at bounding box center [291, 168] width 285 height 10
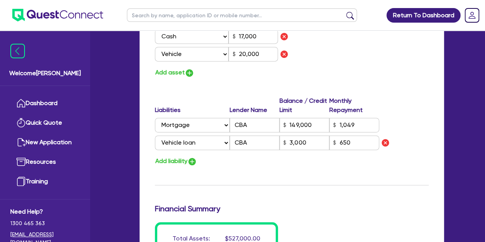
scroll to position [536, 0]
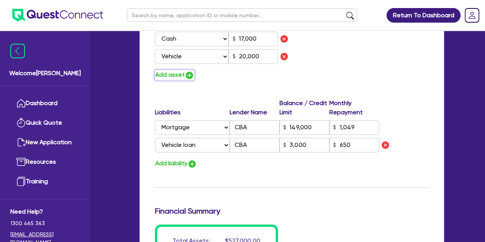
click at [189, 74] on img "button" at bounding box center [189, 75] width 9 height 9
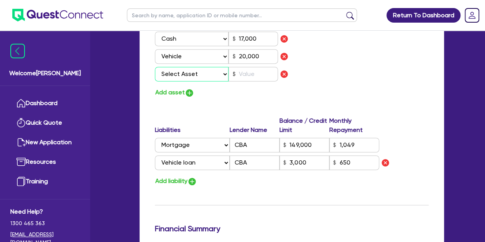
click at [180, 73] on select "Select Asset Cash Property Investment property Vehicle Truck Trailer Equipment …" at bounding box center [192, 74] width 74 height 15
click at [155, 67] on select "Select Asset Cash Property Investment property Vehicle Truck Trailer Equipment …" at bounding box center [192, 74] width 74 height 15
click at [239, 75] on input "text" at bounding box center [253, 74] width 49 height 15
click at [231, 85] on div "Assets Value Select Asset Cash Property Investment property Vehicle Truck Trail…" at bounding box center [220, 50] width 143 height 96
click at [176, 96] on button "Add asset" at bounding box center [175, 92] width 40 height 10
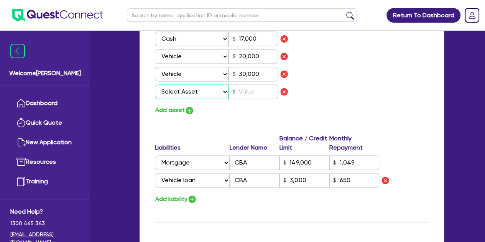
click at [186, 93] on select "Select Asset Cash Property Investment property Vehicle Truck Trailer Equipment …" at bounding box center [192, 91] width 74 height 15
click at [155, 84] on select "Select Asset Cash Property Investment property Vehicle Truck Trailer Equipment …" at bounding box center [192, 91] width 74 height 15
click at [242, 94] on input "text" at bounding box center [253, 91] width 49 height 15
click at [233, 104] on div "Assets Value Select Asset Cash Property Investment property Vehicle Truck Trail…" at bounding box center [220, 59] width 143 height 114
click at [173, 113] on button "Add asset" at bounding box center [175, 110] width 40 height 10
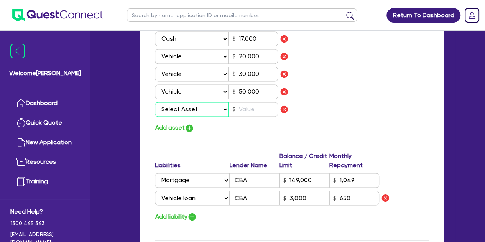
click at [191, 112] on select "Select Asset Cash Property Investment property Vehicle Truck Trailer Equipment …" at bounding box center [192, 109] width 74 height 15
click at [155, 102] on select "Select Asset Cash Property Investment property Vehicle Truck Trailer Equipment …" at bounding box center [192, 109] width 74 height 15
click at [250, 102] on input "text" at bounding box center [253, 109] width 49 height 15
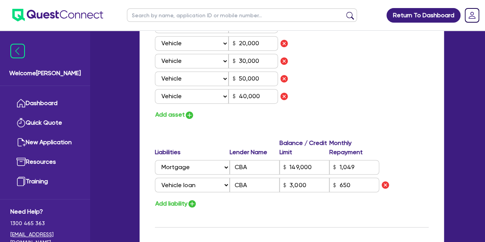
scroll to position [552, 0]
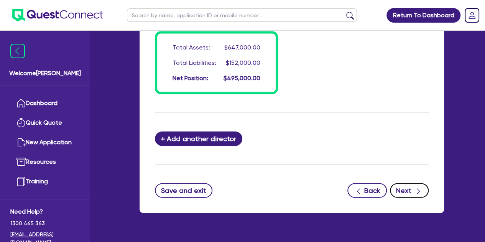
click at [425, 188] on button "Next" at bounding box center [409, 190] width 39 height 15
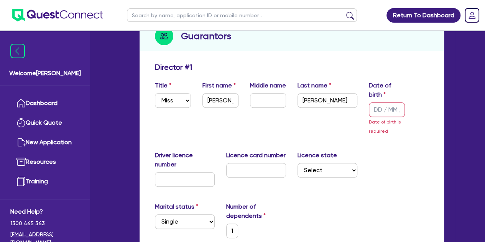
scroll to position [93, 0]
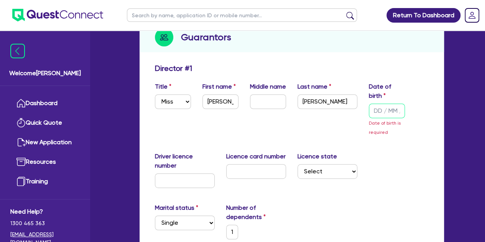
click at [376, 116] on input "text" at bounding box center [387, 111] width 36 height 15
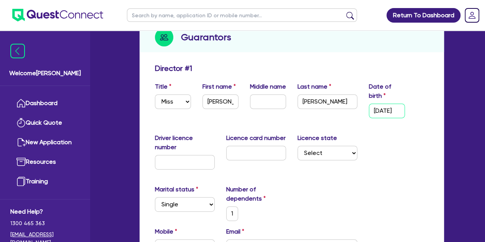
scroll to position [0, 0]
click at [380, 160] on div "Driver licence number Licence card number Licence state Select [GEOGRAPHIC_DATA…" at bounding box center [291, 154] width 285 height 42
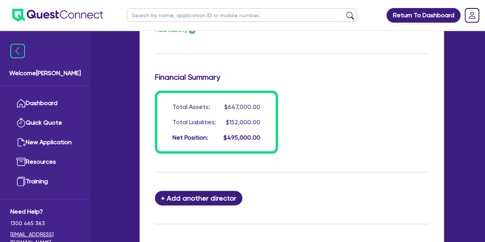
scroll to position [798, 0]
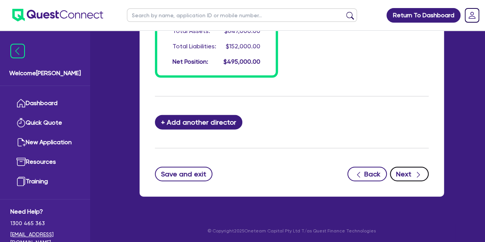
click at [413, 175] on button "Next" at bounding box center [409, 174] width 39 height 15
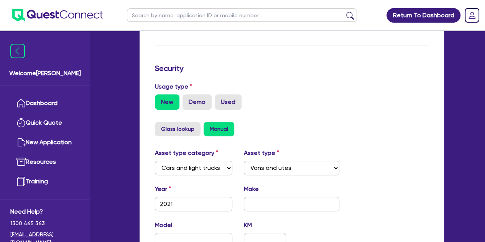
scroll to position [228, 0]
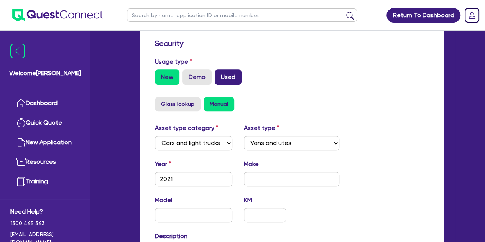
click at [226, 82] on label "Used" at bounding box center [228, 76] width 27 height 15
click at [220, 74] on input "Used" at bounding box center [217, 71] width 5 height 5
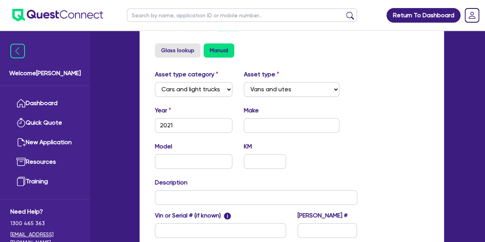
scroll to position [284, 0]
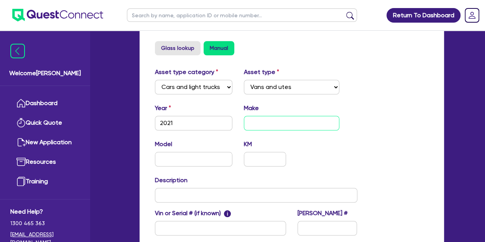
click at [249, 124] on input "text" at bounding box center [292, 123] width 96 height 15
click at [124, 127] on div "Welcome [PERSON_NAME] Quick Quote New Application Ref Company Ref Salesperson R…" at bounding box center [243, 23] width 426 height 615
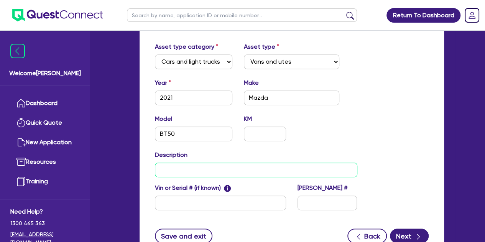
click at [175, 171] on input "text" at bounding box center [256, 170] width 203 height 15
click at [150, 173] on div "Description MAZDA BT50 UTE" at bounding box center [256, 163] width 214 height 27
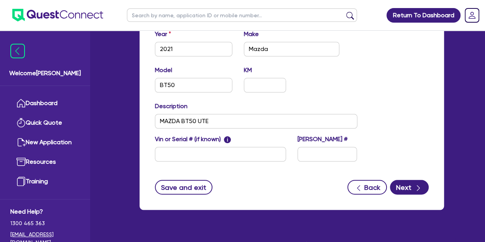
scroll to position [372, 0]
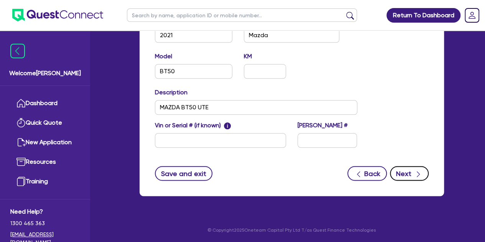
click at [400, 178] on button "Next" at bounding box center [409, 173] width 39 height 15
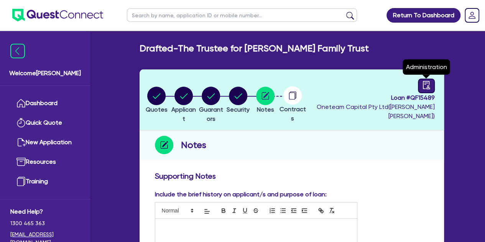
click at [430, 84] on icon "audit" at bounding box center [426, 85] width 8 height 8
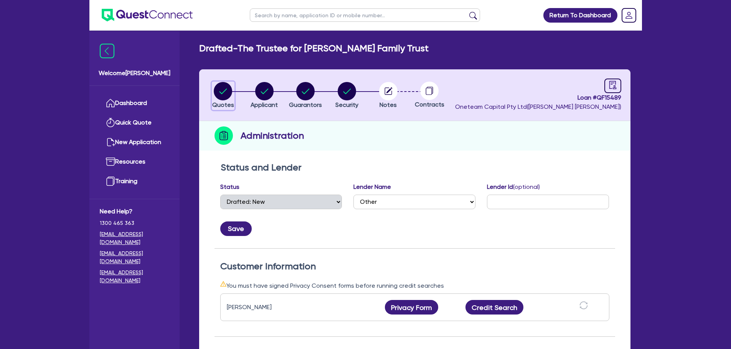
click at [217, 92] on circle "button" at bounding box center [223, 91] width 18 height 18
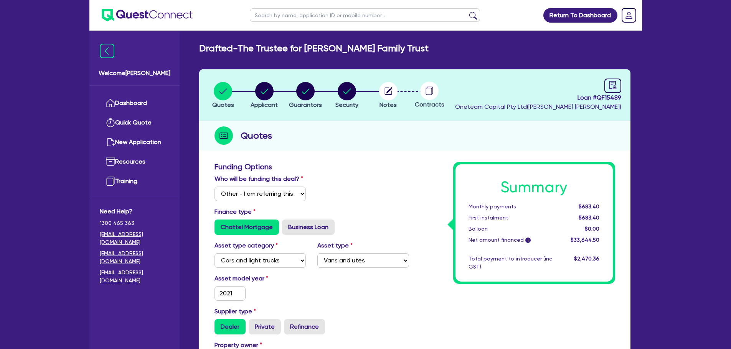
click at [276, 21] on input "text" at bounding box center [365, 14] width 230 height 13
click button "submit" at bounding box center [473, 17] width 12 height 11
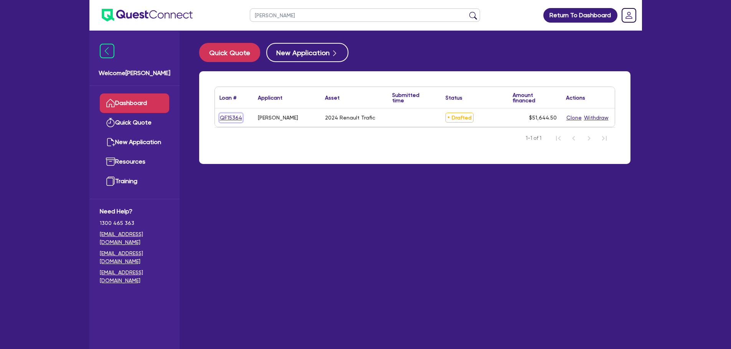
click at [235, 115] on link "QF15364" at bounding box center [230, 118] width 23 height 9
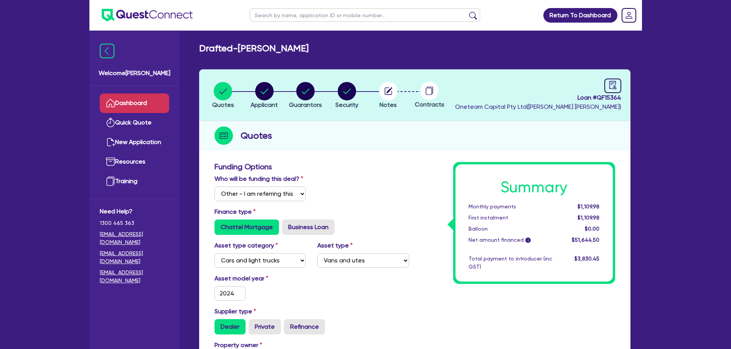
click at [140, 100] on link "Dashboard" at bounding box center [134, 104] width 69 height 20
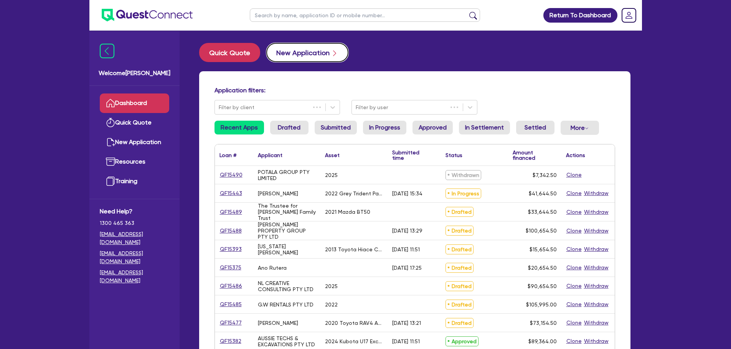
click at [295, 49] on button "New Application" at bounding box center [307, 52] width 82 height 19
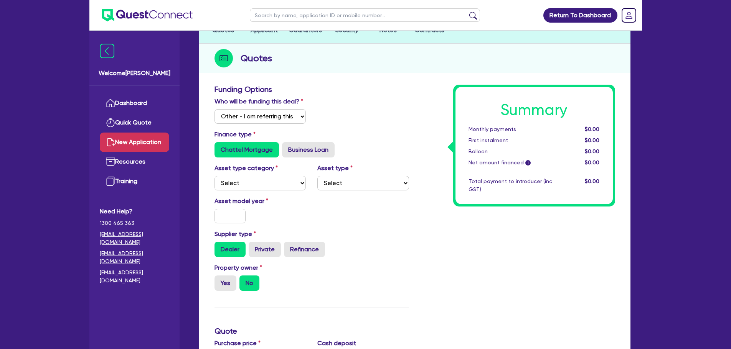
scroll to position [72, 0]
click at [258, 190] on select "Select Cars and light trucks Primary assets Secondary assets Tertiary assets" at bounding box center [260, 183] width 92 height 15
click at [214, 176] on select "Select Cars and light trucks Primary assets Secondary assets Tertiary assets" at bounding box center [260, 183] width 92 height 15
click at [350, 184] on select "Select Passenger vehicles Vans and utes Light trucks up to 4.5 tonne" at bounding box center [363, 183] width 92 height 15
click at [317, 176] on select "Select Passenger vehicles Vans and utes Light trucks up to 4.5 tonne" at bounding box center [363, 183] width 92 height 15
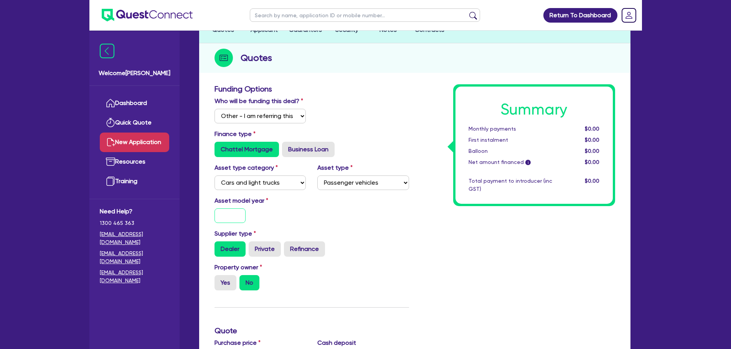
click at [227, 217] on input "text" at bounding box center [229, 216] width 31 height 15
click at [298, 235] on div "Supplier type Dealer Private Refinance" at bounding box center [312, 243] width 206 height 28
click at [229, 242] on label "Yes" at bounding box center [225, 282] width 22 height 15
click at [219, 242] on input "Yes" at bounding box center [216, 277] width 5 height 5
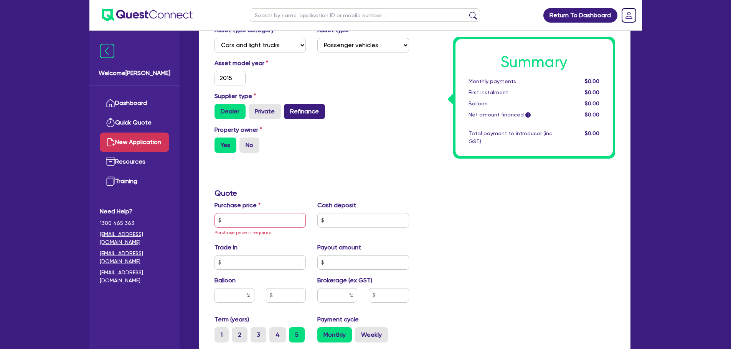
scroll to position [210, 0]
click at [252, 221] on input "text" at bounding box center [260, 220] width 92 height 15
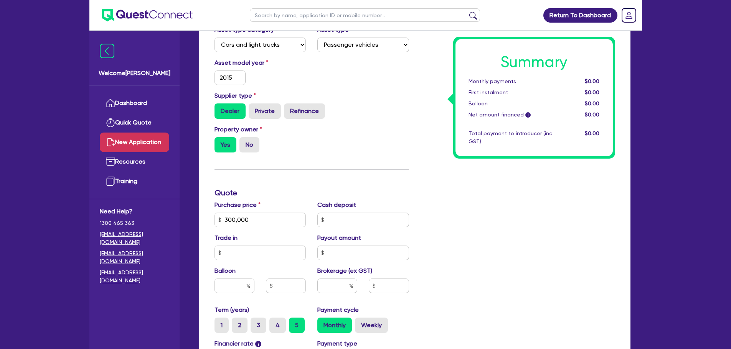
click at [297, 183] on div "Funding Options Who will be funding this deal? Select I will fund 100% I will c…" at bounding box center [312, 197] width 206 height 502
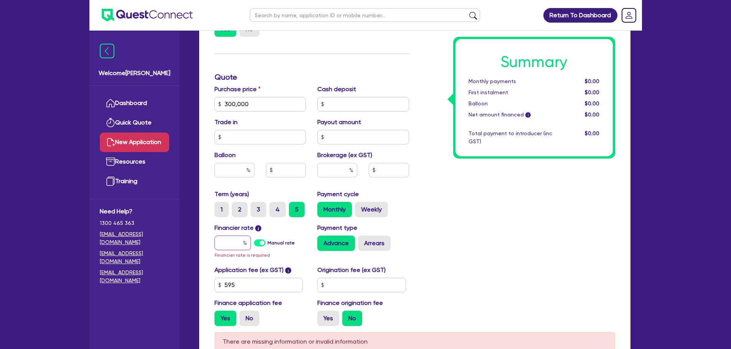
scroll to position [338, 0]
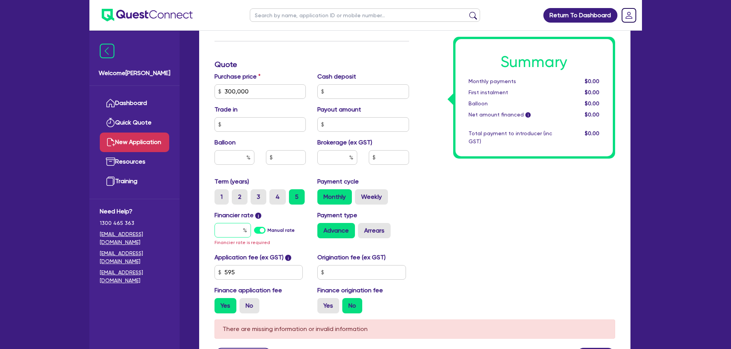
click at [231, 229] on input "text" at bounding box center [232, 230] width 36 height 15
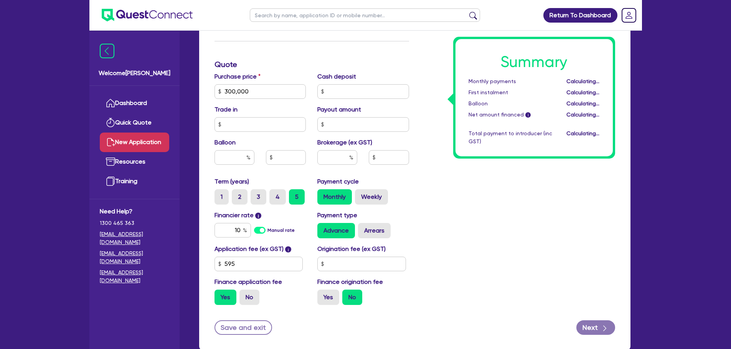
click at [413, 221] on div "Payment type Advance Arrears" at bounding box center [362, 225] width 103 height 28
click at [338, 160] on input "text" at bounding box center [337, 157] width 40 height 15
click at [361, 167] on div "3" at bounding box center [336, 160] width 51 height 21
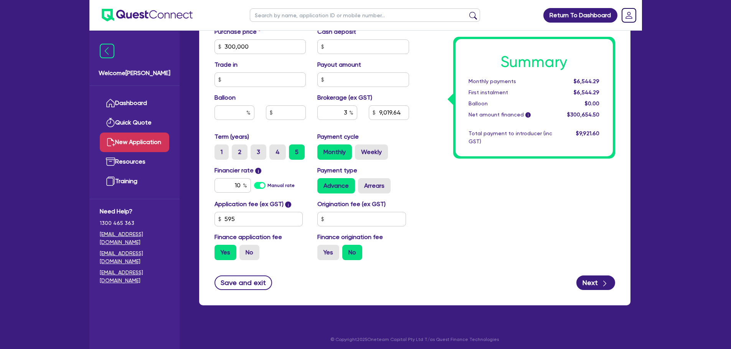
scroll to position [384, 0]
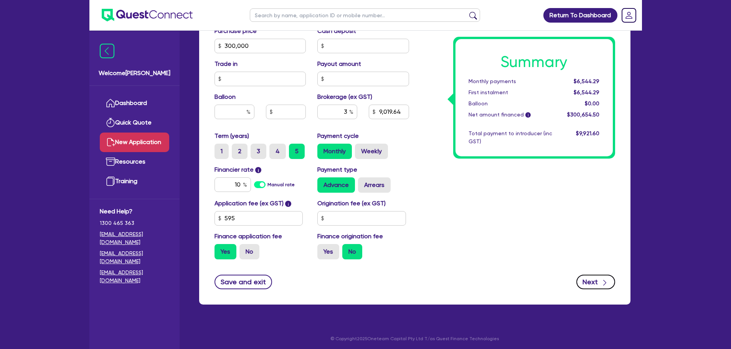
click at [485, 242] on icon "button" at bounding box center [605, 283] width 8 height 8
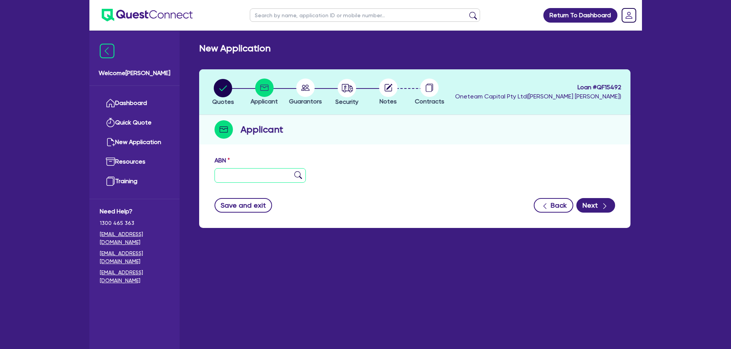
click at [253, 176] on input "text" at bounding box center [260, 175] width 92 height 15
paste input "18 642 823 158"
click at [303, 173] on input "18 642 823 158" at bounding box center [260, 175] width 92 height 15
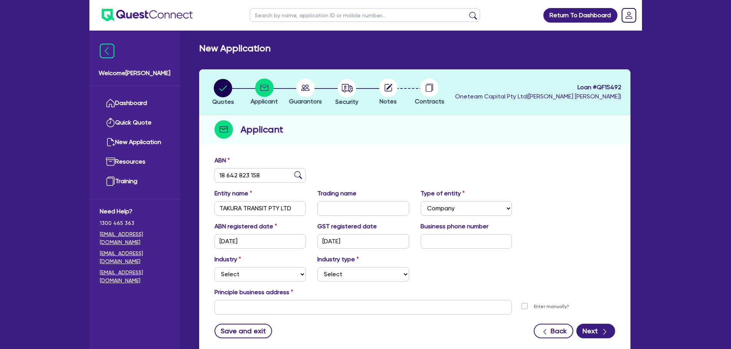
click at [297, 175] on img at bounding box center [298, 175] width 8 height 8
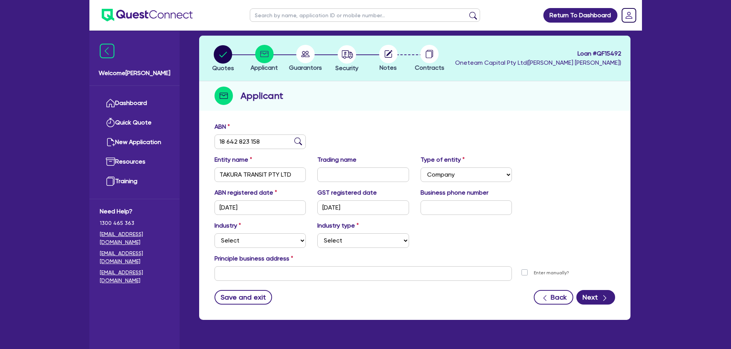
scroll to position [34, 0]
click at [244, 242] on div "Industry Select Accomodation & Food Services Administrative & Support Services …" at bounding box center [415, 237] width 412 height 33
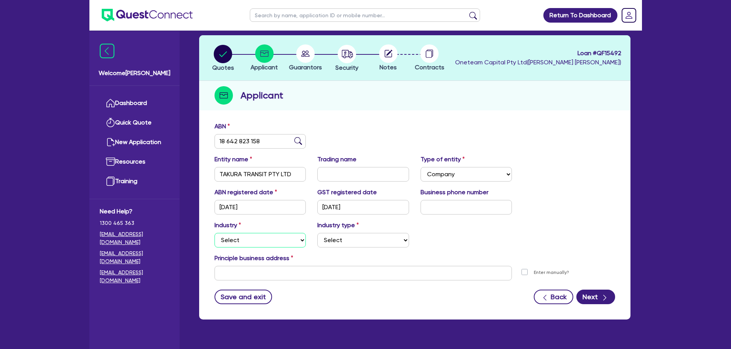
click at [244, 242] on select "Select Accomodation & Food Services Administrative & Support Services Agricultu…" at bounding box center [260, 240] width 92 height 15
click at [214, 233] on select "Select Accomodation & Food Services Administrative & Support Services Agricultu…" at bounding box center [260, 240] width 92 height 15
click at [333, 242] on div "Industry Select Accomodation & Food Services Administrative & Support Services …" at bounding box center [415, 237] width 412 height 33
click at [333, 242] on select "Select Taxi & Luxury Car Services Passengers & Freight Transport Services Posta…" at bounding box center [363, 240] width 92 height 15
click at [317, 233] on select "Select Taxi & Luxury Car Services Passengers & Freight Transport Services Posta…" at bounding box center [363, 240] width 92 height 15
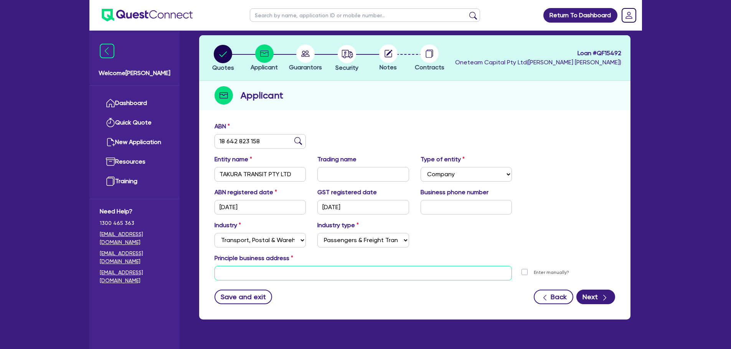
click at [242, 242] on input "text" at bounding box center [363, 273] width 298 height 15
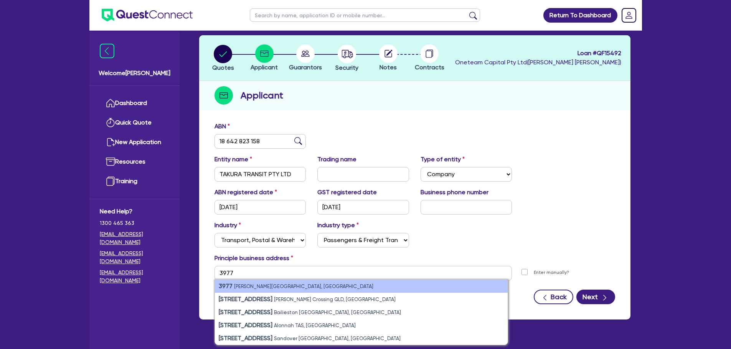
click at [257, 242] on small "[PERSON_NAME][GEOGRAPHIC_DATA], [GEOGRAPHIC_DATA]" at bounding box center [303, 287] width 139 height 6
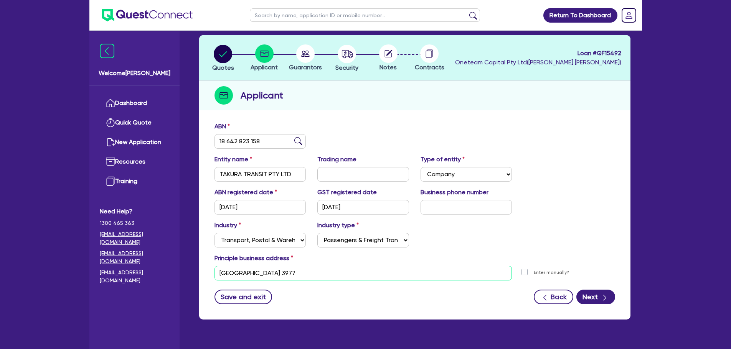
click at [219, 242] on input "[GEOGRAPHIC_DATA] 3977" at bounding box center [363, 273] width 298 height 15
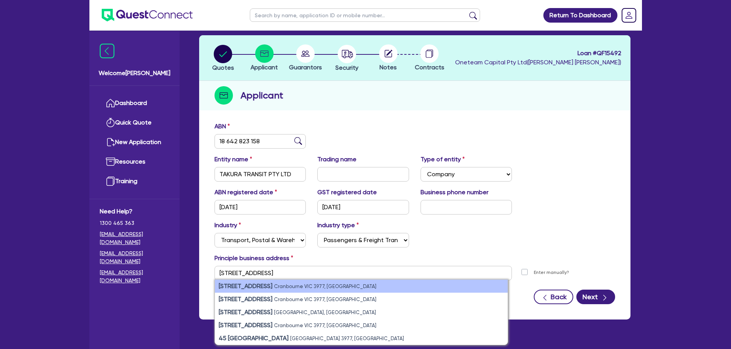
click at [253, 242] on strong "[STREET_ADDRESS]" at bounding box center [246, 286] width 54 height 7
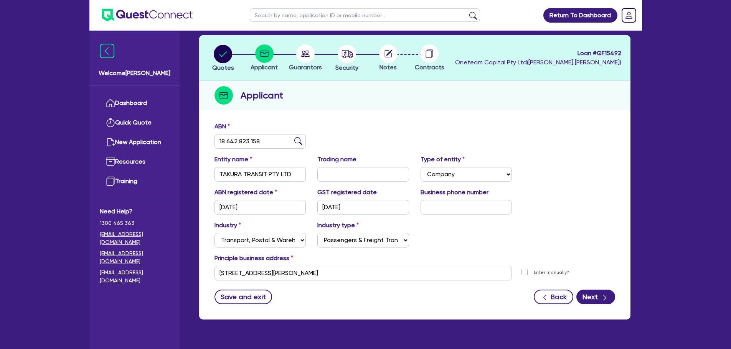
click at [333, 242] on div "Save and exit Back Next" at bounding box center [415, 297] width 412 height 15
click at [485, 242] on button "Next" at bounding box center [595, 297] width 39 height 15
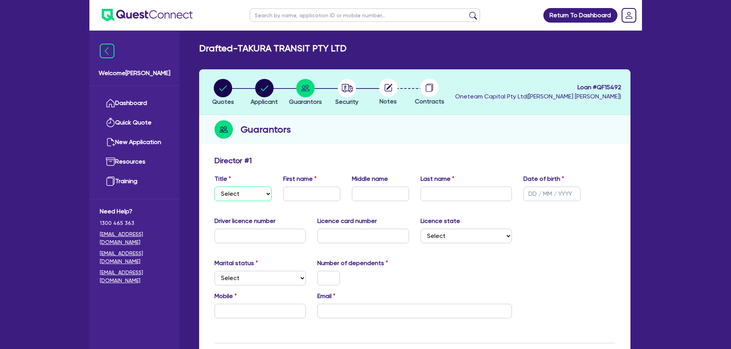
click at [262, 191] on select "Select Mr Mrs Ms Miss Dr" at bounding box center [242, 194] width 57 height 15
click at [214, 187] on select "Select Mr Mrs Ms Miss Dr" at bounding box center [242, 194] width 57 height 15
click at [373, 190] on input "text" at bounding box center [380, 194] width 57 height 15
click at [336, 197] on input "text" at bounding box center [311, 194] width 57 height 15
click at [485, 193] on input "text" at bounding box center [551, 194] width 57 height 15
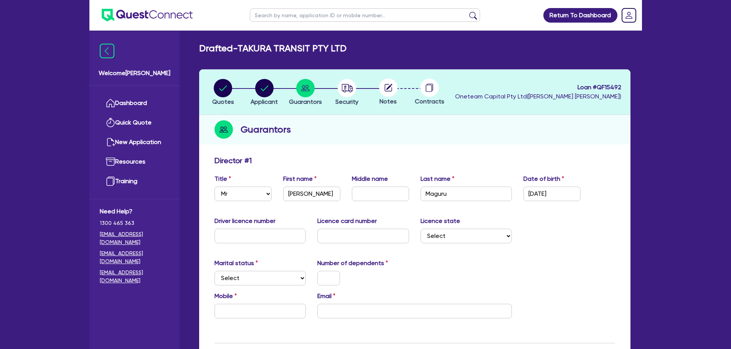
click at [485, 242] on div "Marital status Select [DEMOGRAPHIC_DATA] Married De Facto / Partner Number of d…" at bounding box center [415, 275] width 412 height 33
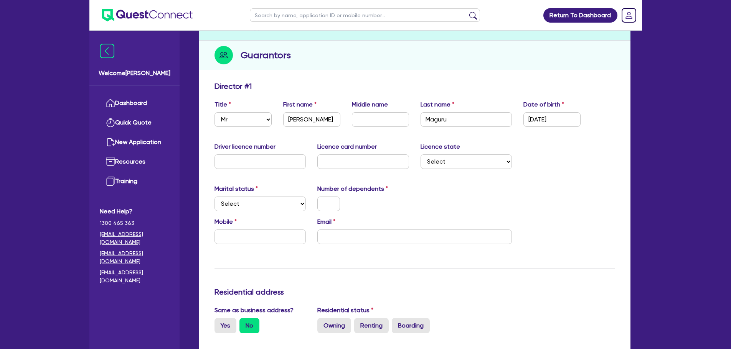
scroll to position [79, 0]
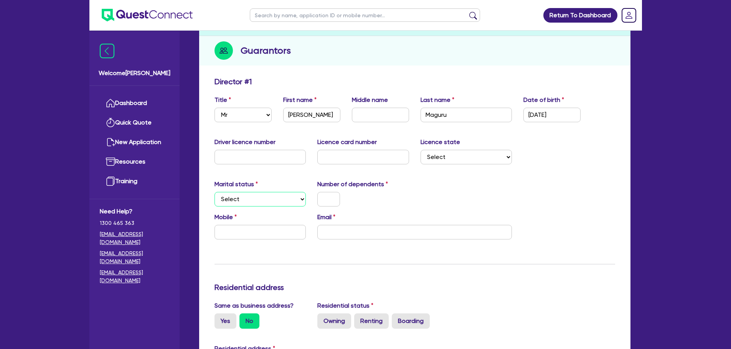
click at [247, 200] on select "Select Single Married De Facto / Partner" at bounding box center [260, 199] width 92 height 15
click at [214, 192] on select "Select Single Married De Facto / Partner" at bounding box center [260, 199] width 92 height 15
click at [327, 204] on input "text" at bounding box center [328, 199] width 23 height 15
click at [358, 204] on div "1" at bounding box center [362, 199] width 103 height 15
click at [344, 240] on div "Mobile Email" at bounding box center [415, 229] width 412 height 33
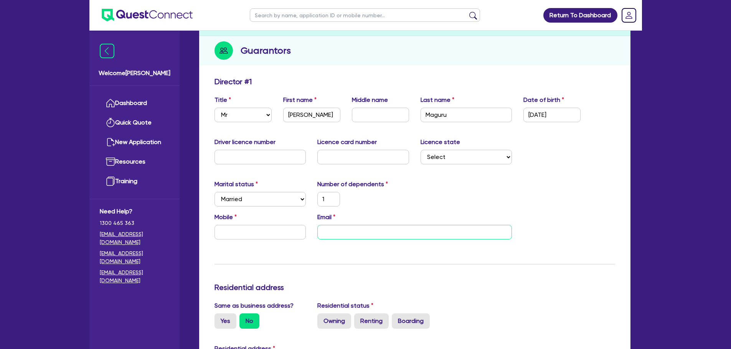
click at [343, 236] on input "email" at bounding box center [414, 232] width 194 height 15
paste input "[PERSON_NAME][EMAIL_ADDRESS][DOMAIN_NAME]"
click at [232, 233] on input "text" at bounding box center [260, 232] width 92 height 15
paste input "4037 176 96"
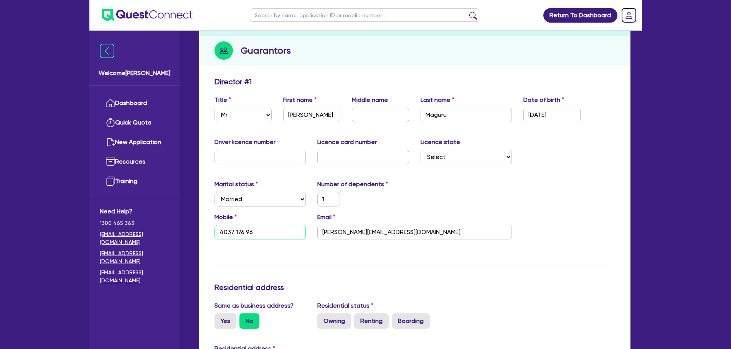
click at [218, 234] on input "4037 176 96" at bounding box center [260, 232] width 92 height 15
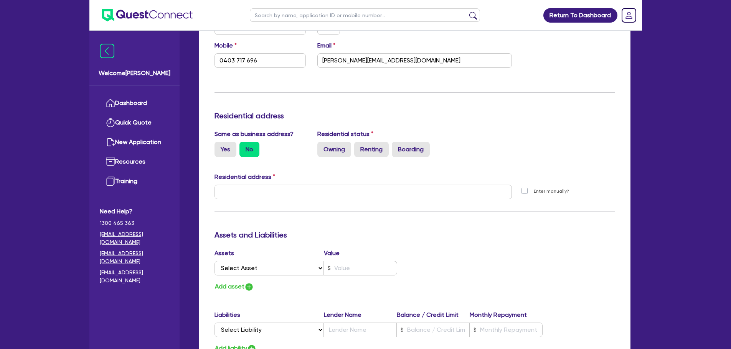
scroll to position [263, 0]
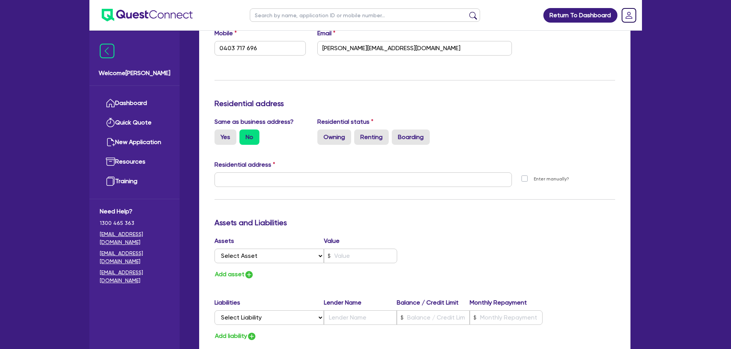
click at [217, 130] on input "Yes" at bounding box center [216, 132] width 5 height 5
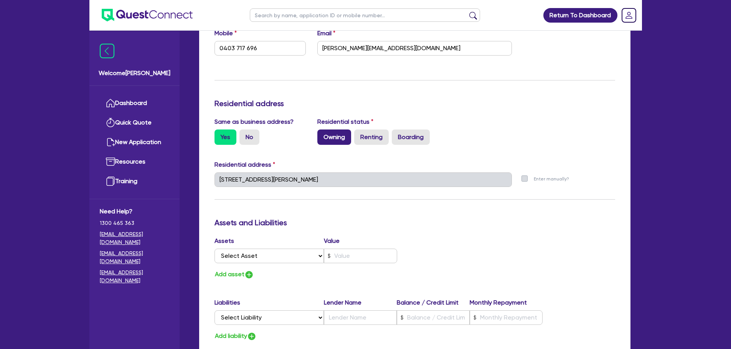
click at [341, 135] on label "Owning" at bounding box center [334, 137] width 34 height 15
click at [322, 135] on input "Owning" at bounding box center [319, 132] width 5 height 5
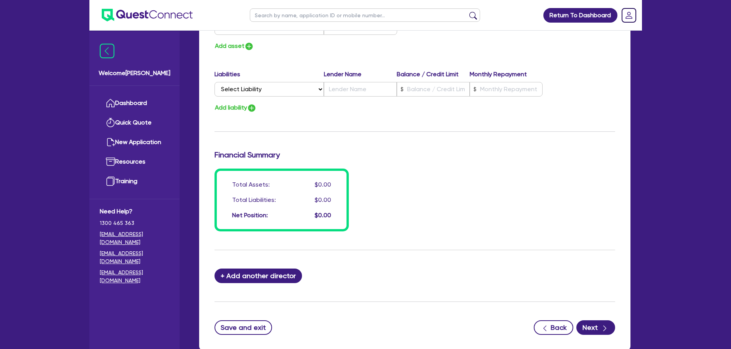
scroll to position [540, 0]
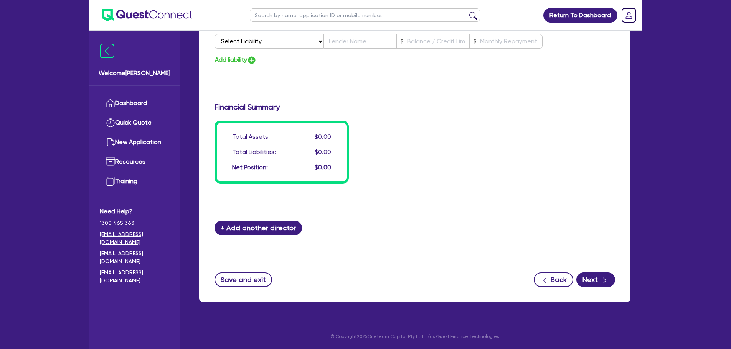
click at [485, 242] on button "Next" at bounding box center [595, 280] width 39 height 15
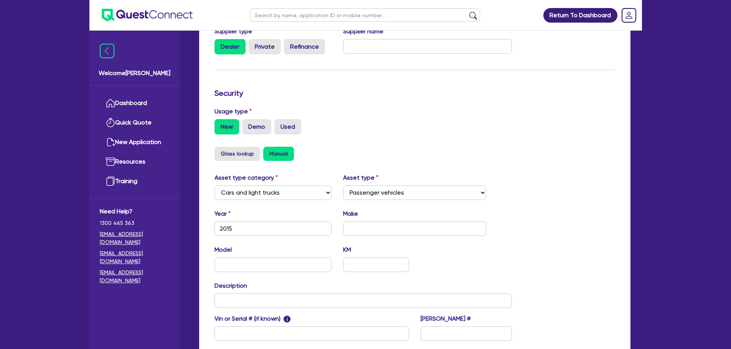
scroll to position [155, 0]
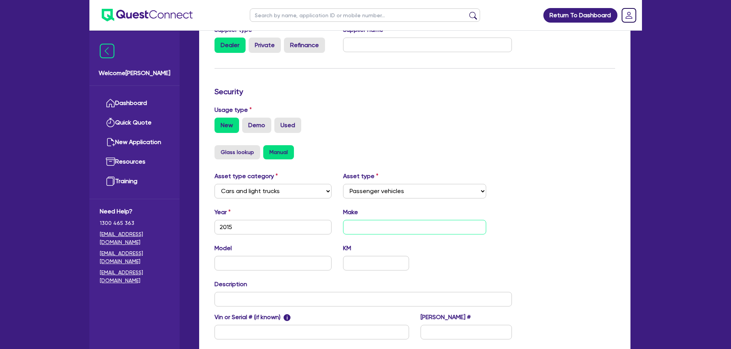
click at [359, 229] on input "text" at bounding box center [414, 227] width 143 height 15
click at [247, 242] on input "text" at bounding box center [363, 299] width 298 height 15
click at [199, 242] on div "Supplier Supplier type Dealer Private Refinance Supplier name Security Usage ty…" at bounding box center [414, 195] width 431 height 385
drag, startPoint x: 199, startPoint y: 244, endPoint x: 216, endPoint y: 304, distance: 61.7
click at [216, 242] on input "Buses" at bounding box center [363, 299] width 298 height 15
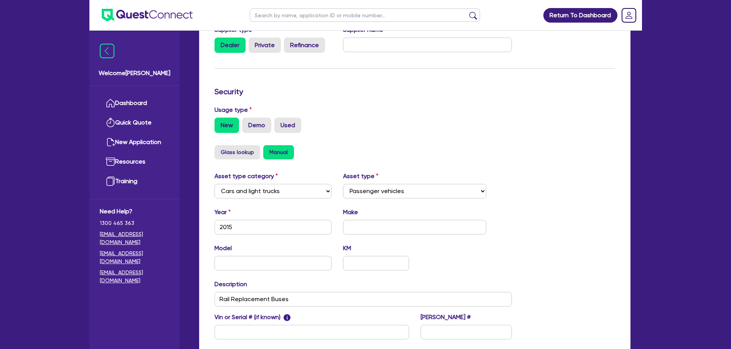
click at [196, 242] on div "Quotes Applicant [GEOGRAPHIC_DATA] Security Notes Contracts Loan # QF15492 Onet…" at bounding box center [414, 155] width 443 height 483
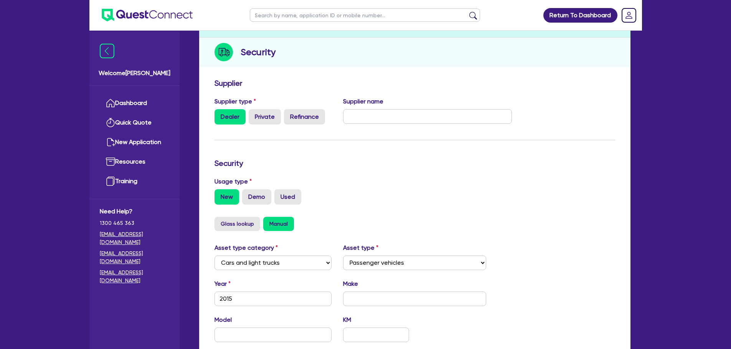
scroll to position [84, 0]
click at [272, 200] on div "New Demo Used" at bounding box center [414, 196] width 400 height 15
click at [285, 199] on label "Used" at bounding box center [287, 196] width 27 height 15
click at [279, 194] on input "Used" at bounding box center [276, 191] width 5 height 5
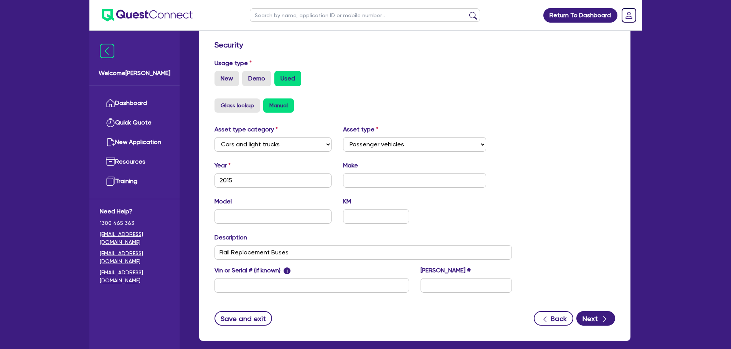
scroll to position [241, 0]
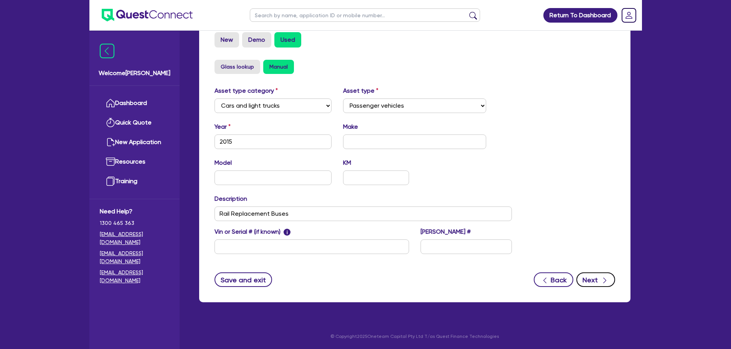
click at [485, 242] on icon "button" at bounding box center [605, 281] width 8 height 8
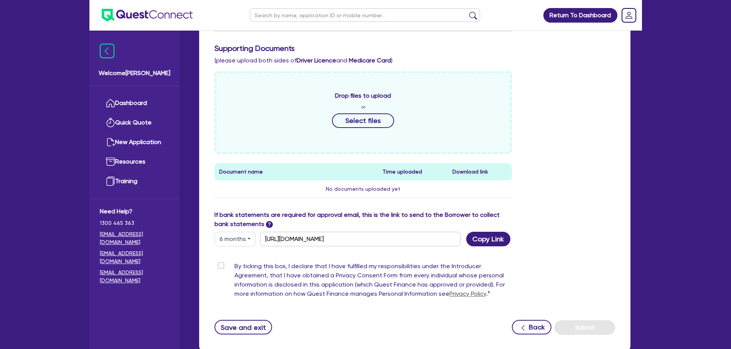
scroll to position [284, 0]
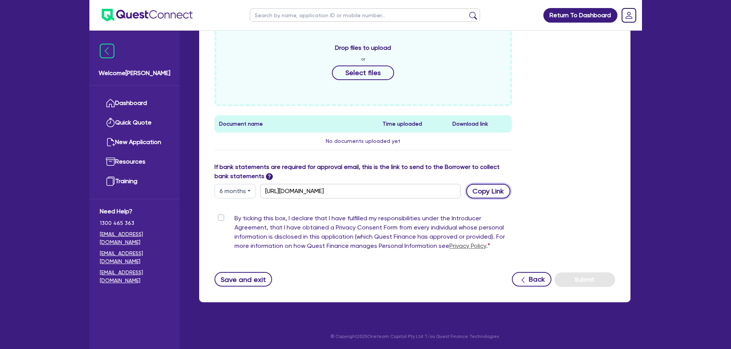
click at [479, 194] on button "Copy Link" at bounding box center [488, 191] width 44 height 15
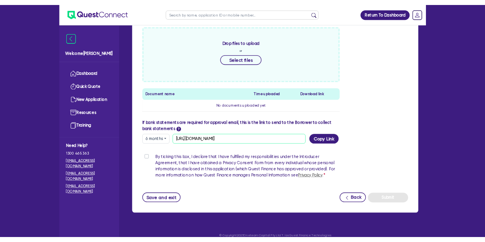
scroll to position [0, 0]
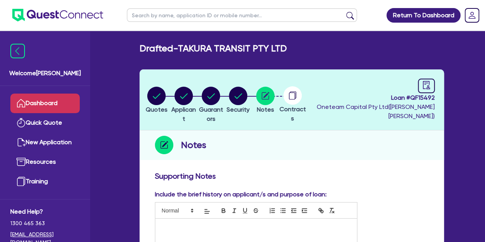
click at [33, 101] on link "Dashboard" at bounding box center [44, 104] width 69 height 20
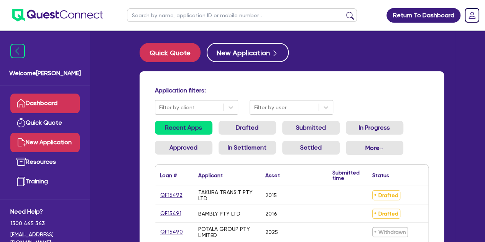
click at [50, 148] on link "New Application" at bounding box center [44, 143] width 69 height 20
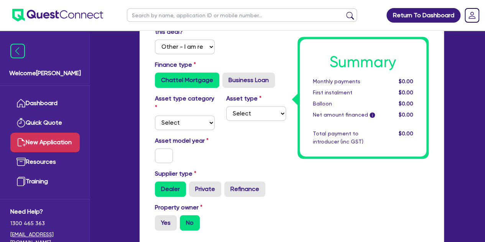
scroll to position [152, 0]
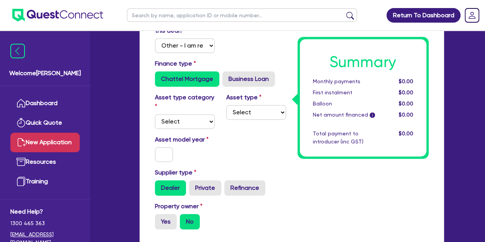
click at [166, 140] on label "Asset model year" at bounding box center [184, 139] width 71 height 9
click at [185, 125] on select "Select Cars and light trucks Primary assets Secondary assets Tertiary assets" at bounding box center [185, 121] width 60 height 15
click at [155, 114] on select "Select Cars and light trucks Primary assets Secondary assets Tertiary assets" at bounding box center [185, 121] width 60 height 15
click at [247, 101] on label "Asset type" at bounding box center [243, 97] width 35 height 9
click at [240, 122] on div "Asset type Select Passenger vehicles Vans and utes Light trucks up to 4.5 tonne" at bounding box center [256, 111] width 71 height 36
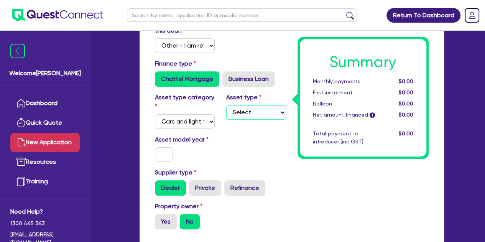
click at [245, 118] on select "Select Passenger vehicles Vans and utes Light trucks up to 4.5 tonne" at bounding box center [256, 112] width 60 height 15
click at [226, 105] on select "Select Passenger vehicles Vans and utes Light trucks up to 4.5 tonne" at bounding box center [256, 112] width 60 height 15
click at [164, 150] on input "text" at bounding box center [164, 154] width 18 height 15
click at [199, 150] on div "Asset model year [DATE]" at bounding box center [184, 148] width 71 height 27
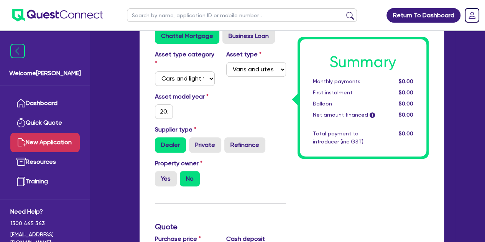
scroll to position [197, 0]
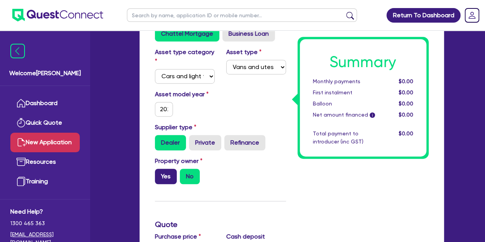
click at [165, 178] on label "Yes" at bounding box center [166, 176] width 22 height 15
click at [160, 174] on input "Yes" at bounding box center [157, 171] width 5 height 5
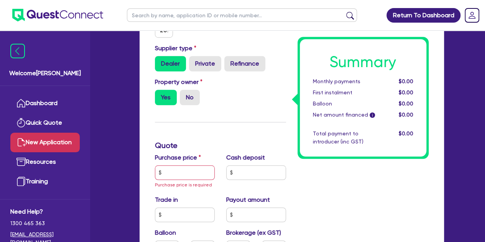
scroll to position [280, 0]
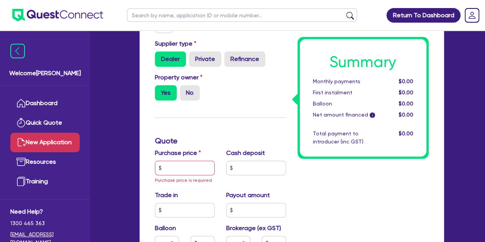
click at [173, 158] on div "Purchase price Purchase price is required" at bounding box center [184, 166] width 71 height 36
click at [173, 161] on input "text" at bounding box center [185, 168] width 60 height 15
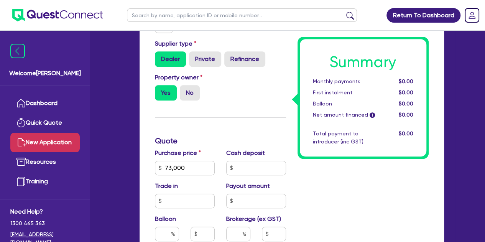
click at [128, 177] on div "New Application Quotes Applicant [GEOGRAPHIC_DATA] Security Notes Contracts Quo…" at bounding box center [292, 138] width 328 height 751
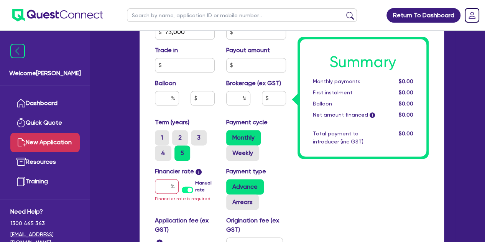
scroll to position [417, 0]
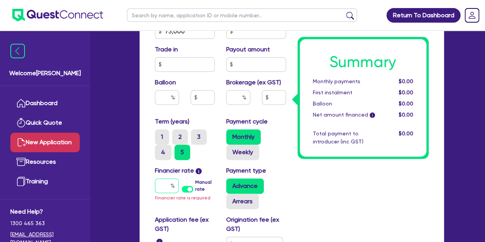
click at [175, 185] on input "text" at bounding box center [167, 185] width 24 height 15
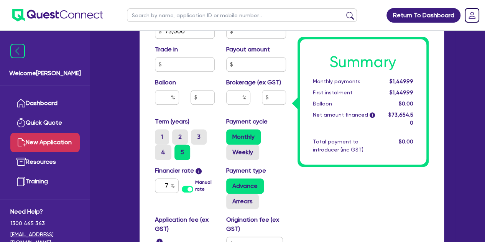
click at [140, 169] on div "Funding Options Who will be funding this deal? Select I will fund 100% I will c…" at bounding box center [292, 41] width 305 height 613
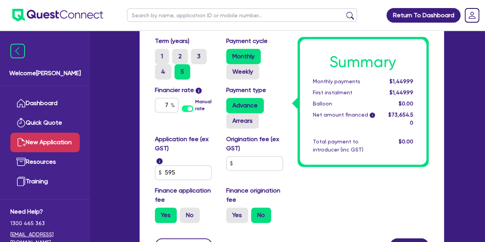
scroll to position [498, 0]
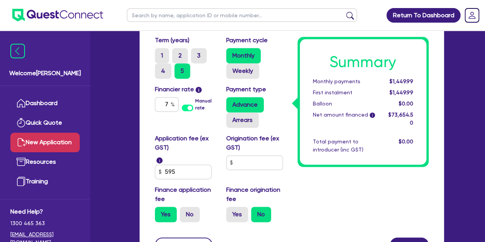
click at [246, 170] on div "Origination fee (ex GST)" at bounding box center [256, 156] width 71 height 45
click at [242, 156] on input "text" at bounding box center [254, 162] width 57 height 15
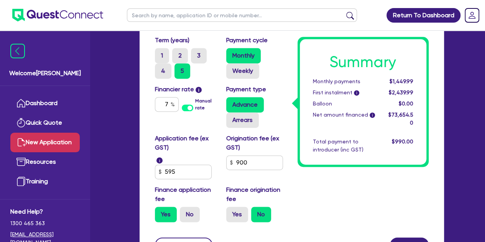
click at [234, 196] on label "Finance origination fee" at bounding box center [256, 194] width 60 height 18
click at [234, 204] on div "Finance origination fee Yes No" at bounding box center [256, 203] width 71 height 37
click at [229, 205] on div "Finance origination fee Yes No" at bounding box center [256, 203] width 71 height 37
click at [234, 212] on label "Yes" at bounding box center [237, 214] width 22 height 15
click at [231, 212] on input "Yes" at bounding box center [228, 209] width 5 height 5
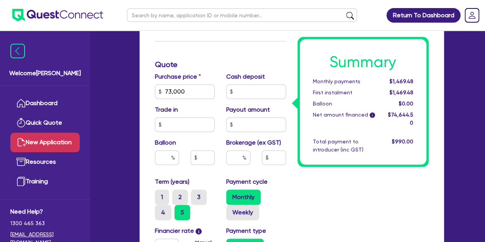
scroll to position [356, 0]
click at [239, 157] on input "text" at bounding box center [238, 158] width 24 height 15
click at [344, 210] on div "Summary Monthly payments $1,469.48 First instalment $1,469.48 Balloon $0.00 Net…" at bounding box center [363, 85] width 143 height 570
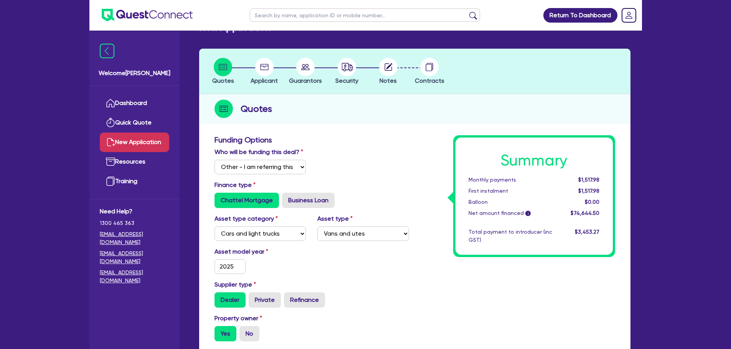
scroll to position [0, 0]
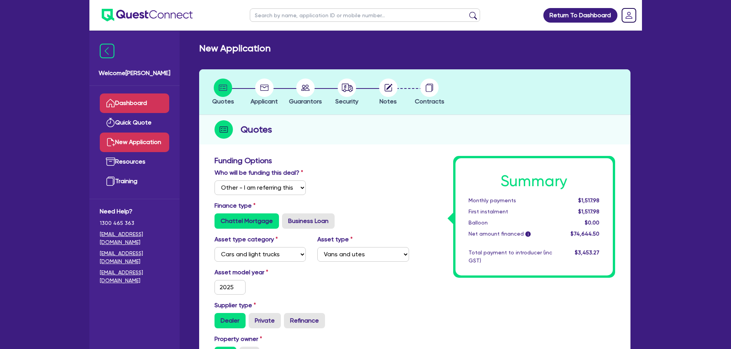
click at [119, 97] on link "Dashboard" at bounding box center [134, 104] width 69 height 20
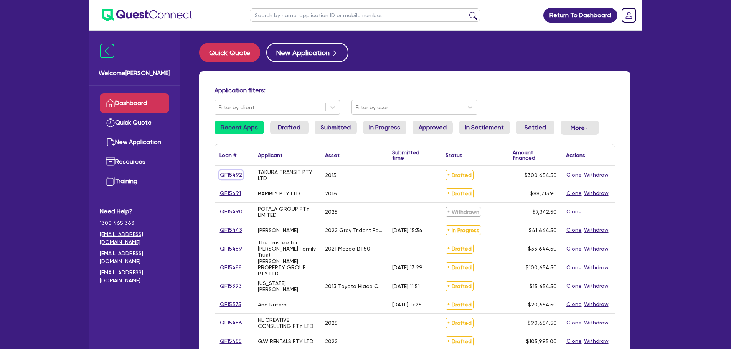
click at [232, 176] on link "QF15492" at bounding box center [230, 175] width 23 height 9
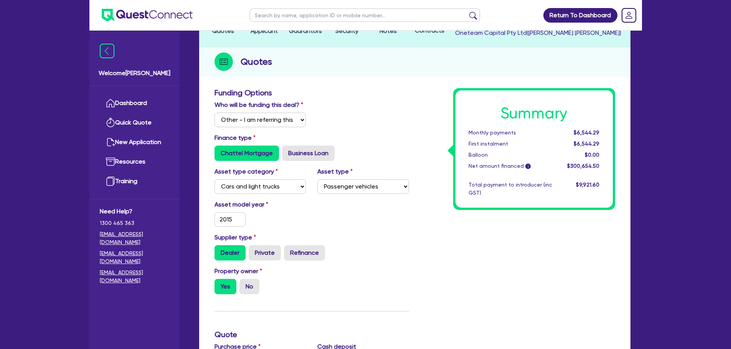
scroll to position [76, 0]
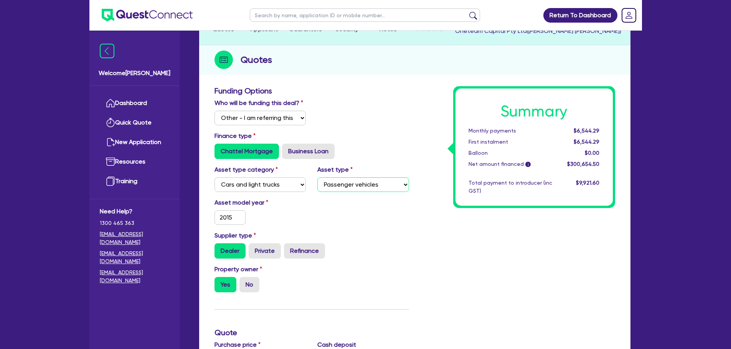
click at [339, 186] on select "Select Passenger vehicles Vans and utes Light trucks up to 4.5 tonne" at bounding box center [363, 185] width 92 height 15
click at [271, 189] on select "Select Cars and light trucks Primary assets Secondary assets Tertiary assets" at bounding box center [260, 185] width 92 height 15
click at [214, 178] on select "Select Cars and light trucks Primary assets Secondary assets Tertiary assets" at bounding box center [260, 185] width 92 height 15
click at [333, 184] on select "Select Heavy trucks over 4.5 tonne Trailers Bus and coaches Yellow goods and ex…" at bounding box center [363, 185] width 92 height 15
click at [317, 178] on select "Select Heavy trucks over 4.5 tonne Trailers Bus and coaches Yellow goods and ex…" at bounding box center [363, 185] width 92 height 15
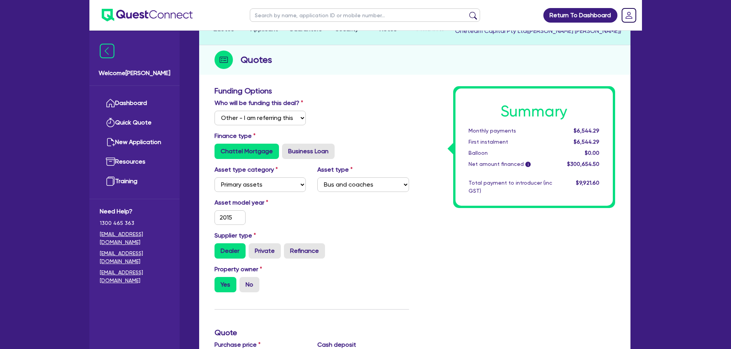
click at [313, 216] on div "Asset model year [DATE]" at bounding box center [312, 214] width 206 height 33
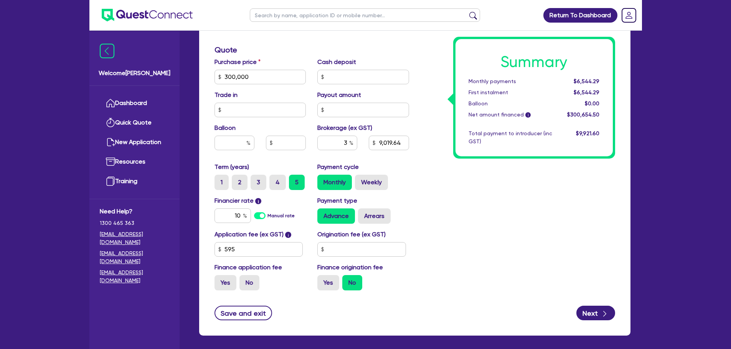
scroll to position [359, 0]
click at [468, 238] on div "Summary Monthly payments $6,544.29 First instalment $6,544.29 Balloon $0.00 Net…" at bounding box center [518, 50] width 206 height 494
click at [348, 143] on input "3" at bounding box center [337, 142] width 40 height 15
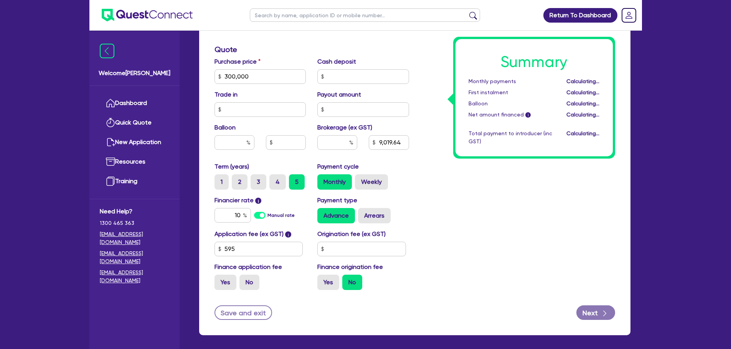
click at [469, 180] on div "Summary Monthly payments Calculating... First instalment Calculating... Balloon…" at bounding box center [518, 50] width 206 height 494
click at [450, 196] on div "Summary Monthly payments $6,335.23 First instalment $6,335.23 Balloon $0.00 Net…" at bounding box center [518, 50] width 206 height 494
click at [339, 136] on input "text" at bounding box center [337, 142] width 40 height 15
click at [406, 165] on div "Payment cycle Monthly Weekly" at bounding box center [362, 176] width 103 height 28
click at [348, 142] on input "5" at bounding box center [337, 142] width 40 height 15
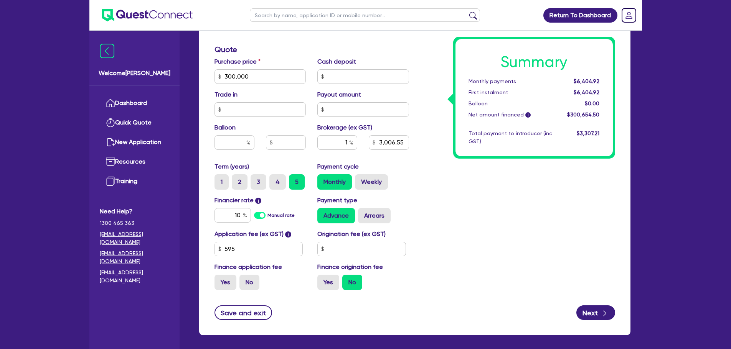
click at [399, 155] on div "1 3,006.55" at bounding box center [362, 145] width 103 height 21
click at [348, 142] on input "1" at bounding box center [337, 142] width 40 height 15
click at [384, 100] on div "Payout amount" at bounding box center [362, 103] width 103 height 27
click at [346, 142] on input "2" at bounding box center [337, 142] width 40 height 15
click at [404, 169] on div "Payment cycle Monthly Weekly" at bounding box center [362, 176] width 103 height 28
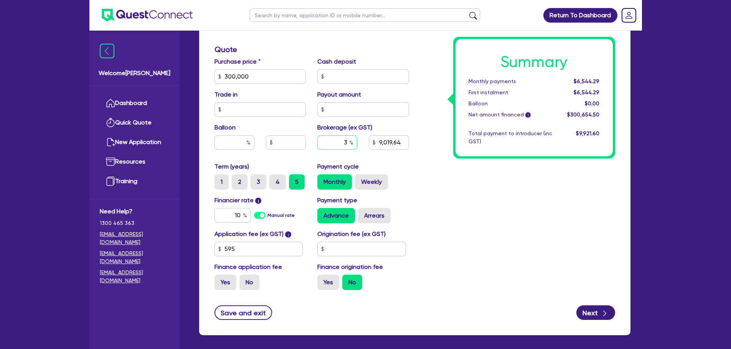
click at [347, 142] on input "3" at bounding box center [337, 142] width 40 height 15
drag, startPoint x: 413, startPoint y: 175, endPoint x: 351, endPoint y: 143, distance: 69.6
click at [351, 143] on div "Funding Options Who will be funding this deal? Select I will fund 100% I will c…" at bounding box center [312, 50] width 206 height 494
click at [346, 143] on input "2" at bounding box center [337, 142] width 40 height 15
click at [453, 176] on div "Summary Monthly payments $6,474.61 First instalment $6,474.61 Balloon $0.00 Net…" at bounding box center [518, 50] width 206 height 494
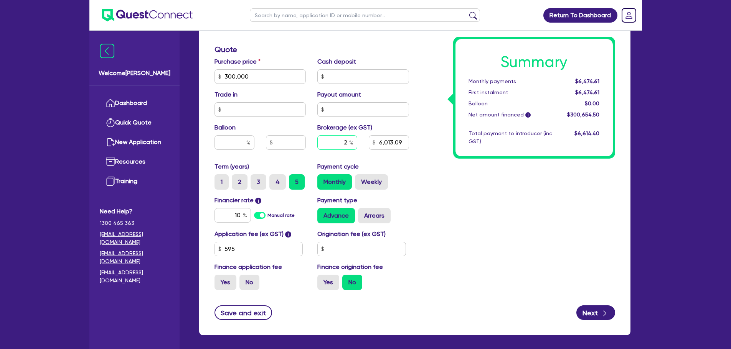
click at [348, 142] on input "2" at bounding box center [337, 142] width 40 height 15
click at [395, 169] on div "Payment cycle Monthly Weekly" at bounding box center [362, 176] width 103 height 28
click at [349, 140] on input "text" at bounding box center [337, 142] width 40 height 15
click at [457, 189] on div "Summary Monthly payments $6,613.98 First instalment $6,613.98 Balloon $0.00 Net…" at bounding box center [518, 50] width 206 height 494
click at [349, 146] on input "3" at bounding box center [337, 142] width 40 height 15
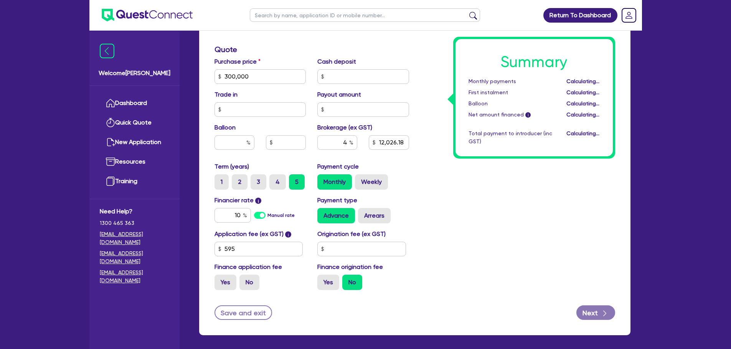
click at [398, 150] on div "4 12,026.18" at bounding box center [362, 145] width 103 height 21
click at [349, 141] on input "4" at bounding box center [337, 142] width 40 height 15
click at [417, 186] on div "Summary Monthly payments $6,474.61 First instalment $6,474.61 Balloon $0.00 Net…" at bounding box center [518, 50] width 206 height 494
click at [244, 211] on input "10" at bounding box center [232, 215] width 36 height 15
click at [425, 204] on div "Summary Monthly payments $6,474.61 First instalment $6,474.61 Balloon $0.00 Net…" at bounding box center [518, 50] width 206 height 494
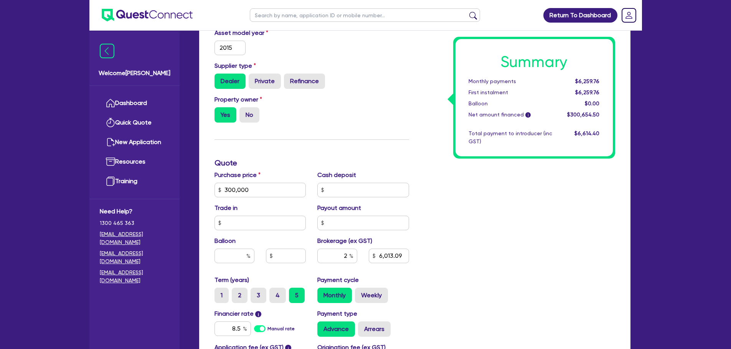
scroll to position [250, 0]
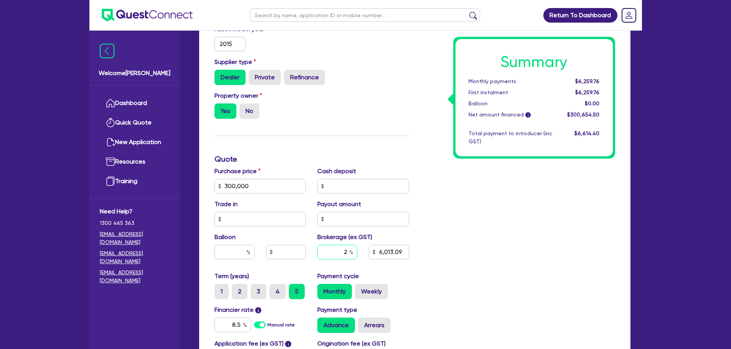
click at [347, 242] on input "2" at bounding box center [337, 252] width 40 height 15
click at [457, 242] on div "Summary Monthly payments Calculating... First instalment Calculating... Balloon…" at bounding box center [518, 160] width 206 height 494
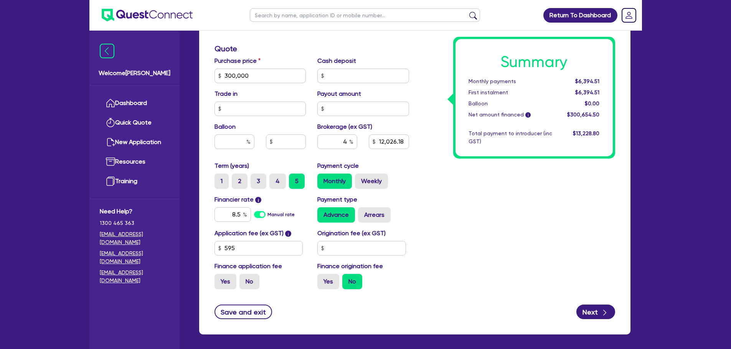
scroll to position [361, 0]
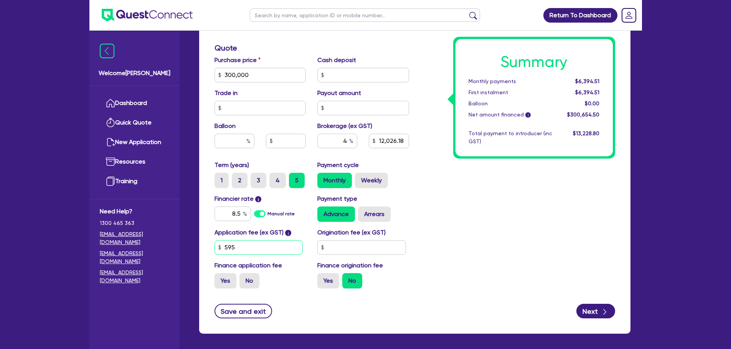
click at [248, 242] on input "595" at bounding box center [258, 247] width 89 height 15
click at [436, 242] on div "Summary Monthly payments Calculating... First instalment Calculating... Balloon…" at bounding box center [518, 48] width 206 height 494
click at [367, 242] on input "text" at bounding box center [361, 247] width 89 height 15
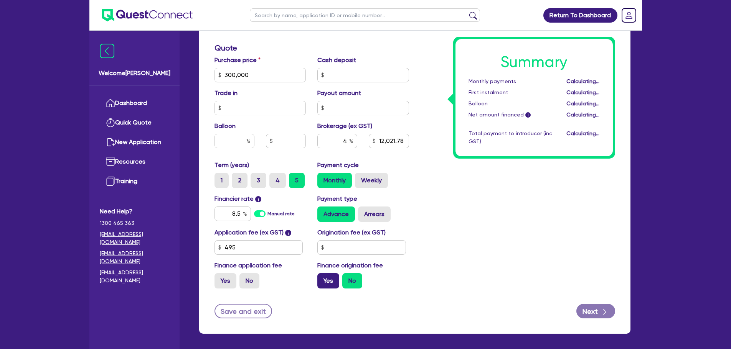
click at [336, 242] on label "Yes" at bounding box center [328, 280] width 22 height 15
click at [322, 242] on input "Yes" at bounding box center [319, 275] width 5 height 5
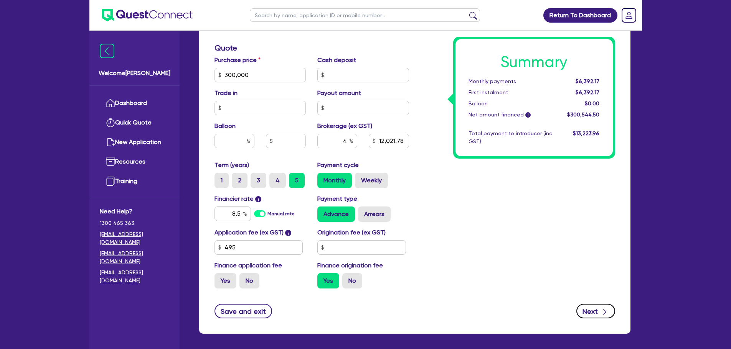
click at [485, 242] on button "Next" at bounding box center [595, 311] width 39 height 15
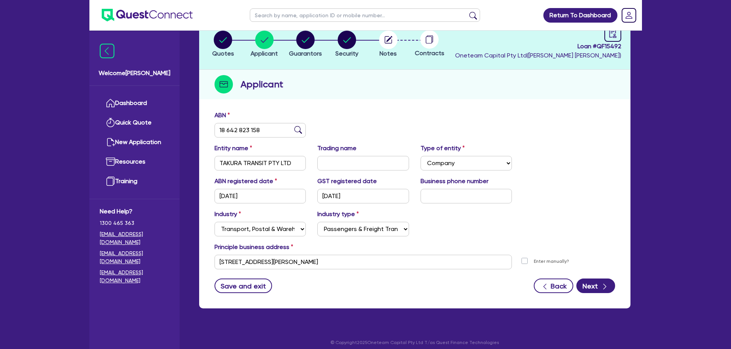
scroll to position [58, 0]
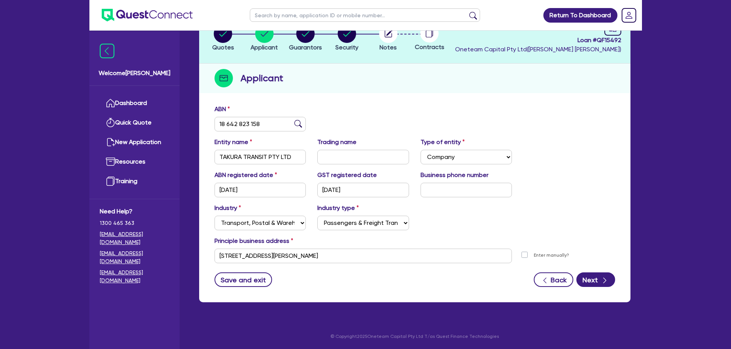
click at [485, 242] on form "ABN 18 642 823 158 Entity name TAKURA TRANSIT PTY LTD Trading name Type of enti…" at bounding box center [414, 196] width 400 height 183
click at [485, 242] on button "Next" at bounding box center [595, 280] width 39 height 15
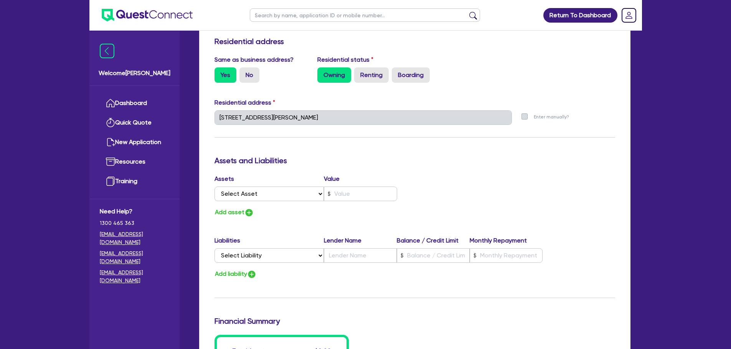
scroll to position [336, 0]
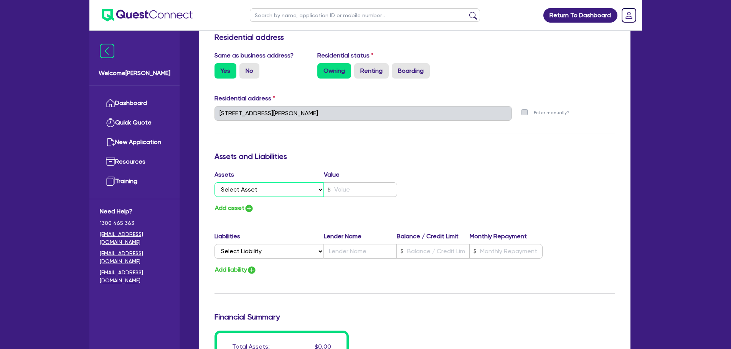
click at [281, 196] on select "Select Asset Cash Property Investment property Vehicle Truck Trailer Equipment …" at bounding box center [269, 190] width 110 height 15
click at [214, 183] on select "Select Asset Cash Property Investment property Vehicle Truck Trailer Equipment …" at bounding box center [269, 190] width 110 height 15
click at [352, 188] on input "text" at bounding box center [360, 190] width 73 height 15
click at [399, 193] on div "Select Asset Cash Property Investment property Vehicle Truck Trailer Equipment …" at bounding box center [311, 190] width 194 height 15
click at [247, 204] on img "button" at bounding box center [248, 208] width 9 height 9
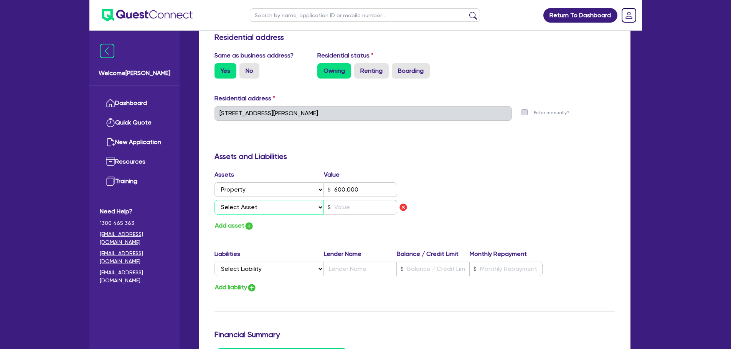
click at [257, 206] on select "Select Asset Cash Property Investment property Vehicle Truck Trailer Equipment …" at bounding box center [269, 207] width 110 height 15
click at [214, 200] on select "Select Asset Cash Property Investment property Vehicle Truck Trailer Equipment …" at bounding box center [269, 207] width 110 height 15
click at [328, 208] on div at bounding box center [360, 207] width 73 height 15
click at [277, 235] on div "Update residential status for Director #1 Boarding is only acceptable when the …" at bounding box center [414, 119] width 400 height 585
click at [236, 230] on button "Add asset" at bounding box center [234, 226] width 40 height 10
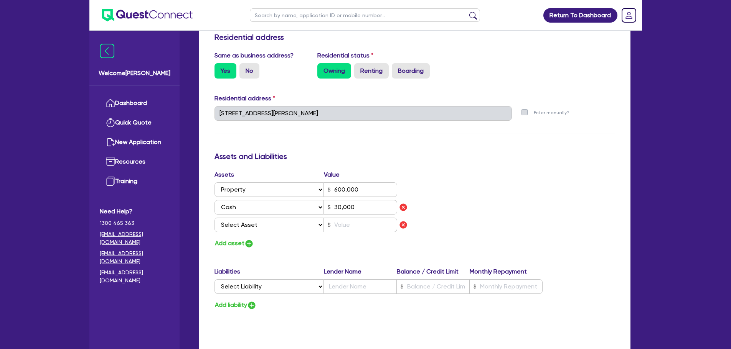
click at [253, 234] on div "Assets Value Select Asset Cash Property Investment property Vehicle Truck Trail…" at bounding box center [312, 202] width 206 height 65
click at [254, 229] on select "Select Asset Cash Property Investment property Vehicle Truck Trailer Equipment …" at bounding box center [269, 225] width 110 height 15
click at [468, 220] on div "Assets Value Select Asset Cash Property Investment property Vehicle Truck Trail…" at bounding box center [415, 209] width 412 height 79
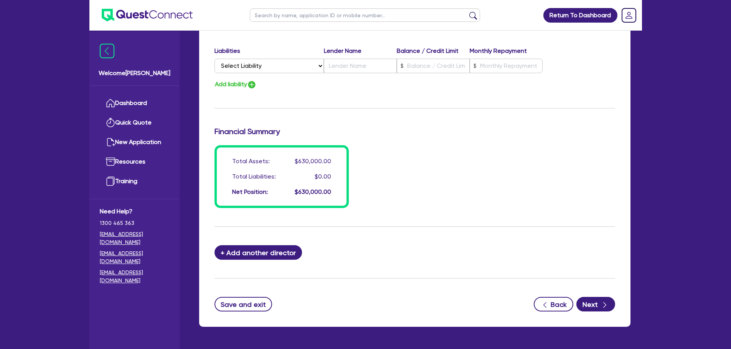
scroll to position [557, 0]
click at [485, 242] on icon "button" at bounding box center [605, 305] width 8 height 8
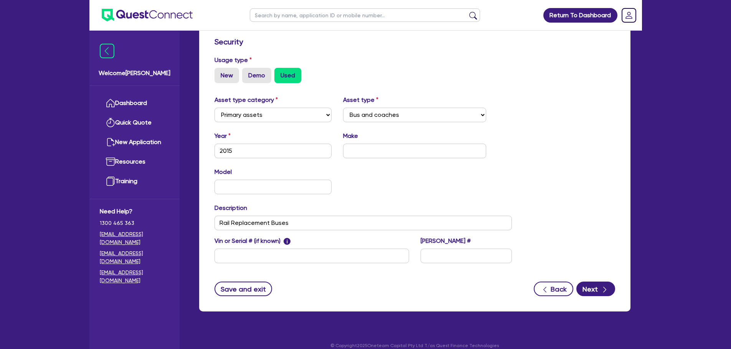
scroll to position [206, 0]
click at [288, 222] on input "Rail Replacement Buses" at bounding box center [363, 223] width 298 height 15
click at [320, 203] on div "Asset type category Select Cars and light trucks Primary assets Secondary asset…" at bounding box center [363, 183] width 309 height 177
click at [485, 242] on button "Next" at bounding box center [595, 289] width 39 height 15
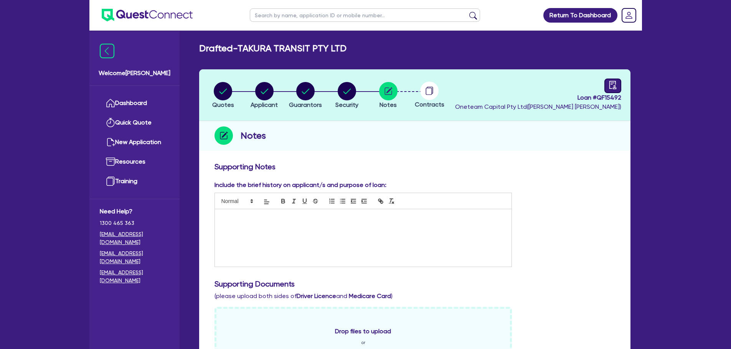
click at [485, 88] on icon "audit" at bounding box center [612, 85] width 8 height 8
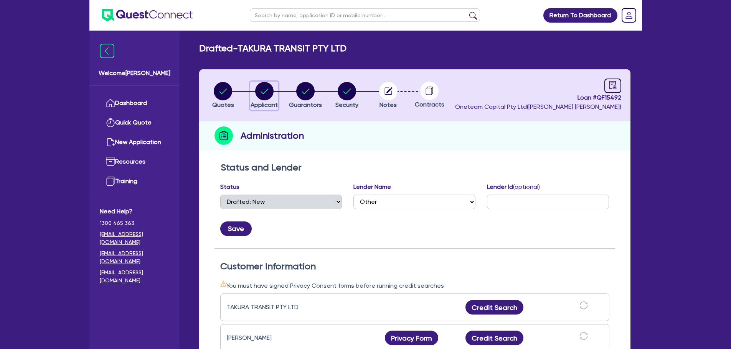
click at [256, 89] on circle "button" at bounding box center [264, 91] width 18 height 18
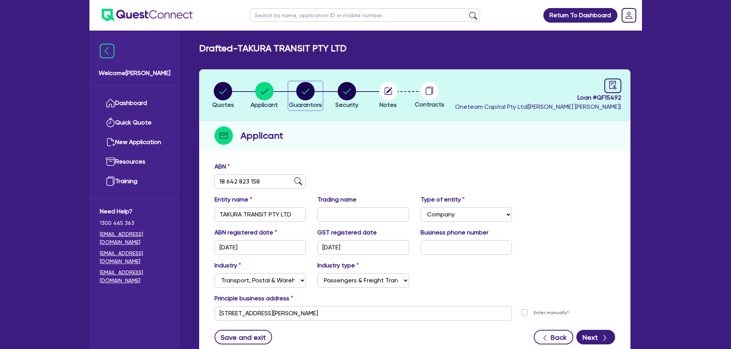
click at [297, 94] on circle "button" at bounding box center [305, 91] width 18 height 18
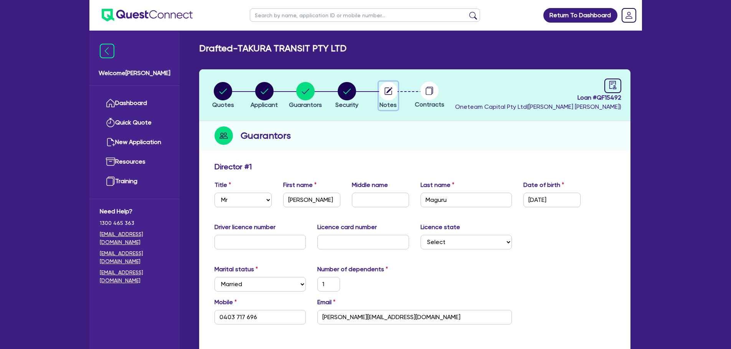
click at [393, 89] on circle "button" at bounding box center [388, 91] width 18 height 18
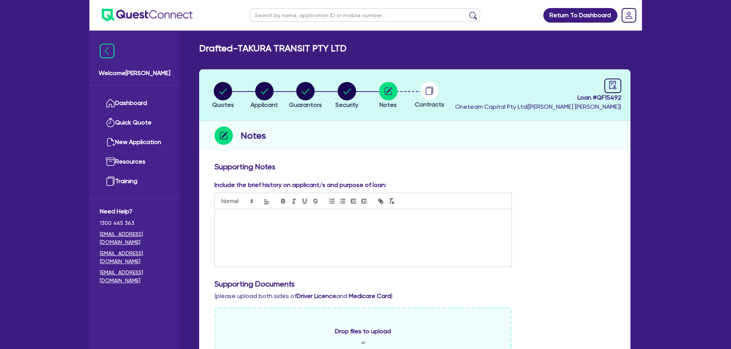
click at [248, 213] on div at bounding box center [363, 238] width 297 height 58
click at [329, 220] on p "[PERSON_NAME] is the sole director of Takura Transit" at bounding box center [363, 217] width 285 height 7
paste div
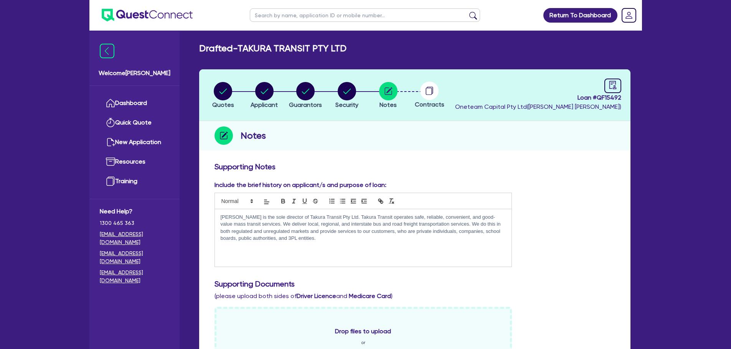
click at [263, 223] on p "[PERSON_NAME] is the sole director of Takura Transit Pty Ltd. Takura Transit op…" at bounding box center [363, 228] width 285 height 28
click at [338, 240] on p "[PERSON_NAME] is the sole director of Takura Transit Pty Ltd. Takura Transit op…" at bounding box center [363, 228] width 285 height 28
click at [459, 224] on p "[PERSON_NAME] is the sole director of Takura Transit Pty Ltd. Takura Transit op…" at bounding box center [363, 228] width 285 height 28
click at [359, 231] on p "[PERSON_NAME] is the sole director of Takura Transit Pty Ltd. Takura Transit op…" at bounding box center [363, 228] width 285 height 28
click at [334, 235] on p "[PERSON_NAME] is the sole director of Takura Transit Pty Ltd. Takura Transit op…" at bounding box center [363, 228] width 285 height 28
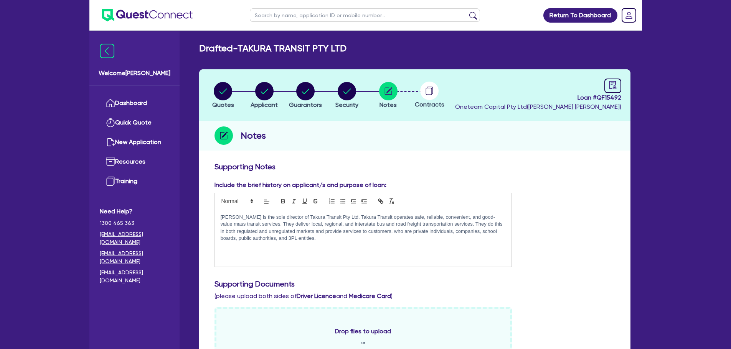
click at [324, 239] on p "[PERSON_NAME] is the sole director of Takura Transit Pty Ltd. Takura Transit op…" at bounding box center [363, 228] width 285 height 28
click at [400, 239] on p "[PERSON_NAME] is the sole director of Takura Transit Pty Ltd. Takura Transit op…" at bounding box center [363, 231] width 285 height 35
click at [258, 242] on p "[PERSON_NAME] is the sole director of Takura Transit Pty Ltd. Takura Transit op…" at bounding box center [363, 231] width 285 height 35
click at [485, 242] on p "[PERSON_NAME] is the sole director of Takura Transit Pty Ltd. Takura Transit op…" at bounding box center [363, 231] width 285 height 35
click at [330, 242] on p "[PERSON_NAME] is the sole director of Takura Transit Pty Ltd. Takura Transit op…" at bounding box center [363, 231] width 285 height 35
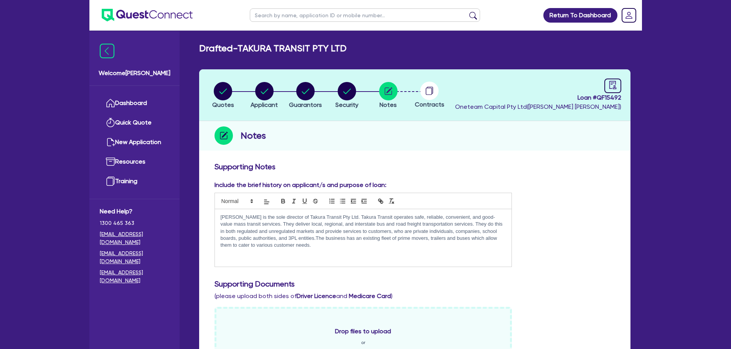
click at [336, 215] on p "[PERSON_NAME] is the sole director of Takura Transit Pty Ltd. Takura Transit op…" at bounding box center [363, 231] width 285 height 35
click at [367, 216] on p "[PERSON_NAME] is the sole director of Takura Transit Pty Ltd. The business has …" at bounding box center [363, 231] width 285 height 35
click at [446, 217] on p "[PERSON_NAME] is the sole director of Takura Transit Pty Ltd which has been ope…" at bounding box center [363, 231] width 285 height 35
click at [426, 242] on p "[PERSON_NAME] is the sole director of Takura Transit Pty Ltd which has been ope…" at bounding box center [363, 231] width 285 height 35
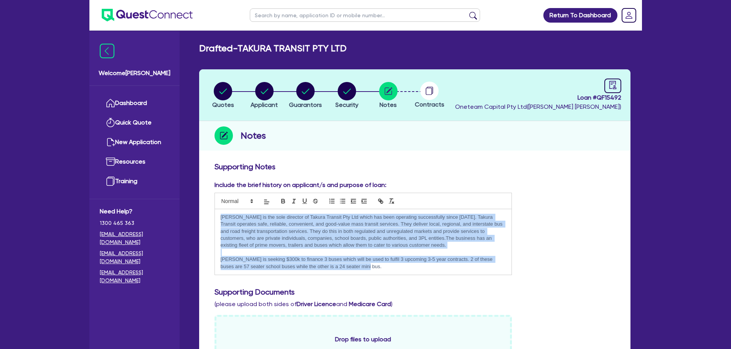
drag, startPoint x: 364, startPoint y: 266, endPoint x: 200, endPoint y: 216, distance: 170.9
click at [329, 242] on p "[PERSON_NAME] is seeking $300k to finance 3 buses which will be used to fulfil …" at bounding box center [363, 263] width 285 height 14
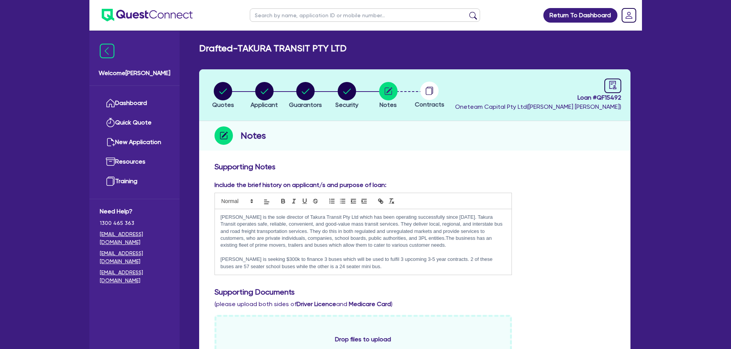
click at [359, 242] on p "[PERSON_NAME] is seeking $300k to finance 3 buses which will be used to fulfil …" at bounding box center [363, 263] width 285 height 14
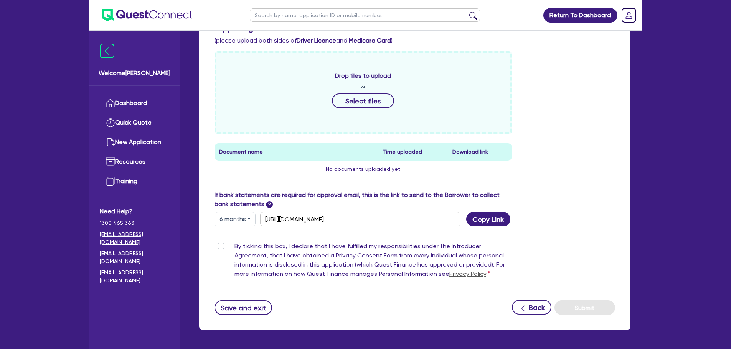
scroll to position [292, 0]
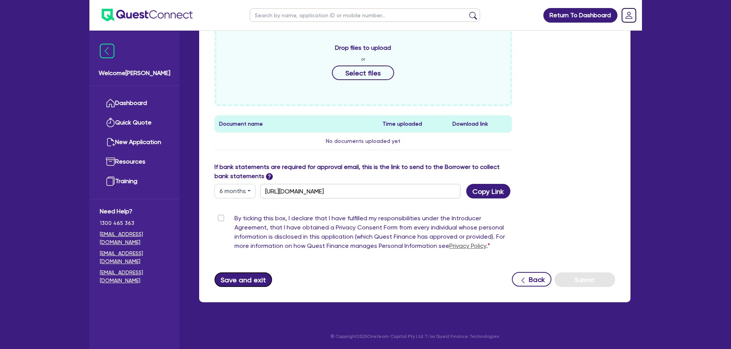
click at [231, 242] on button "Save and exit" at bounding box center [243, 280] width 58 height 15
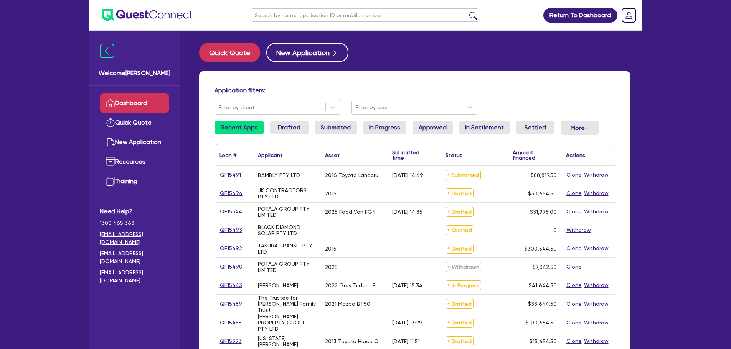
click at [276, 19] on input "text" at bounding box center [365, 14] width 230 height 13
click at [467, 12] on button "submit" at bounding box center [473, 17] width 12 height 11
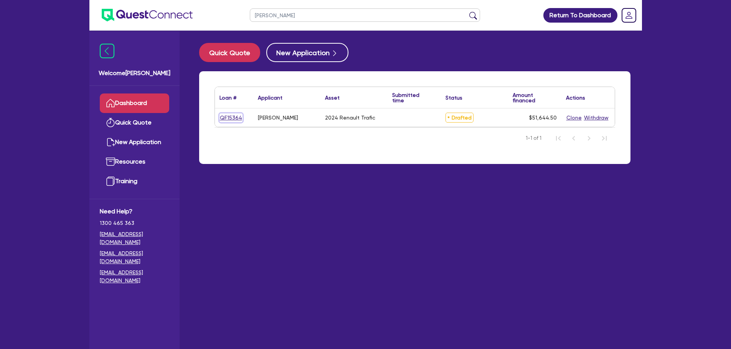
click at [224, 118] on link "QF15364" at bounding box center [230, 118] width 23 height 9
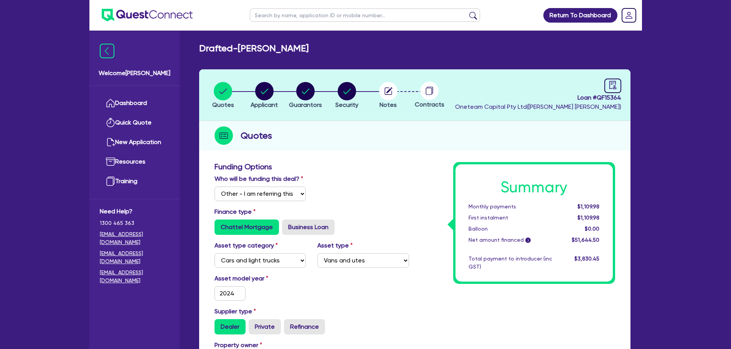
click at [403, 186] on div "Who will be funding this deal? Select I will fund 100% I will co-fund with Ques…" at bounding box center [312, 191] width 206 height 33
click at [379, 186] on div "Who will be funding this deal? Select I will fund 100% I will co-fund with Ques…" at bounding box center [312, 191] width 206 height 33
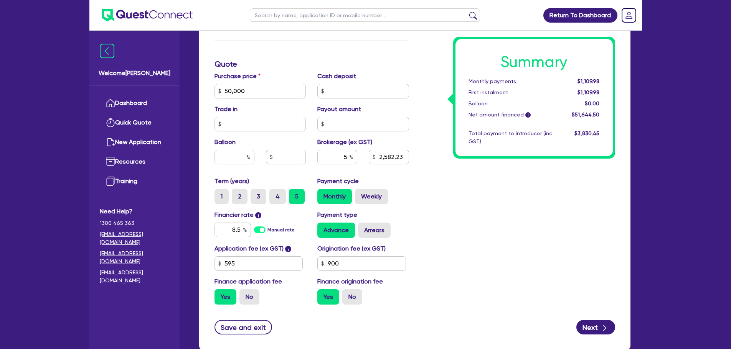
scroll to position [348, 0]
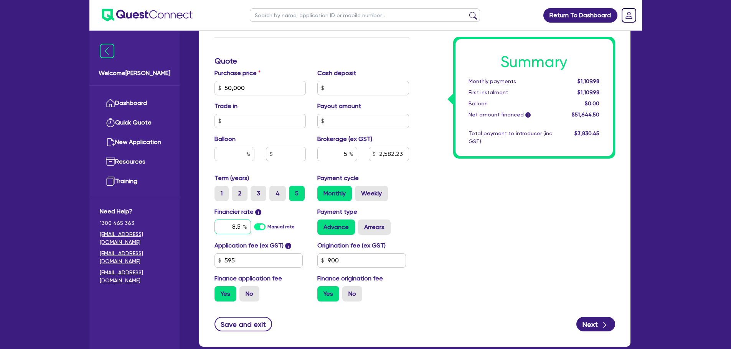
click at [240, 226] on input "8.5" at bounding box center [232, 227] width 36 height 15
click at [485, 236] on div "Summary Monthly payments $1,104.96 First instalment $1,104.96 Balloon $0.00 Net…" at bounding box center [518, 61] width 206 height 494
click at [343, 153] on input "5" at bounding box center [337, 154] width 40 height 15
click at [346, 155] on input "5" at bounding box center [337, 154] width 40 height 15
click at [425, 183] on div "Summary Monthly payments $1,047.36 First instalment $1,047.36 Balloon $0.00 Net…" at bounding box center [518, 61] width 206 height 494
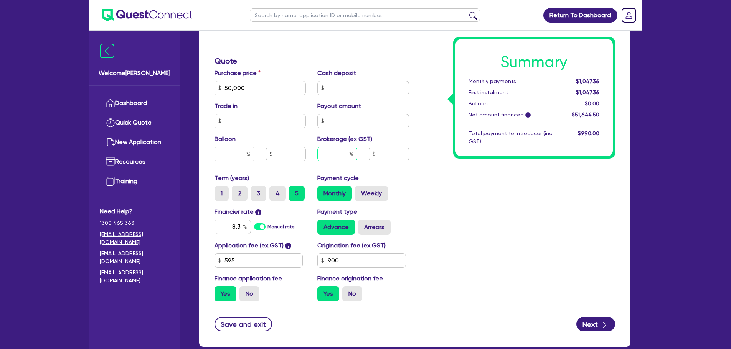
click at [341, 155] on input "text" at bounding box center [337, 154] width 40 height 15
click at [438, 186] on div "Summary Monthly payments $1,104.96 First instalment $1,104.96 Balloon $0.00 Net…" at bounding box center [518, 61] width 206 height 494
click at [349, 158] on input "5" at bounding box center [337, 154] width 40 height 15
click at [393, 180] on div "Payment cycle Monthly Weekly" at bounding box center [362, 188] width 103 height 28
click at [358, 242] on input "90" at bounding box center [361, 261] width 89 height 15
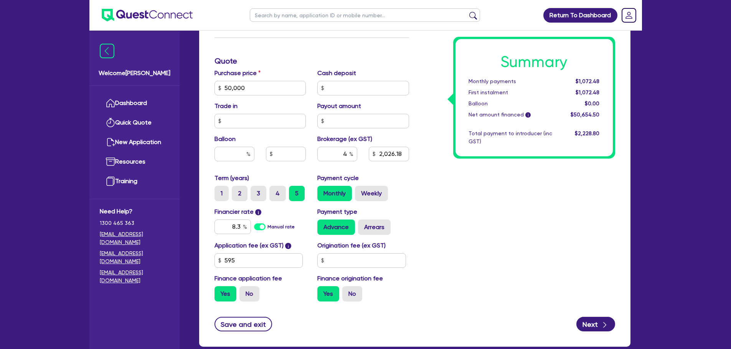
click at [440, 242] on div "Summary Monthly payments $1,072.48 First instalment $1,072.48 Balloon $0.00 Net…" at bounding box center [518, 61] width 206 height 494
click at [371, 242] on input "text" at bounding box center [361, 261] width 89 height 15
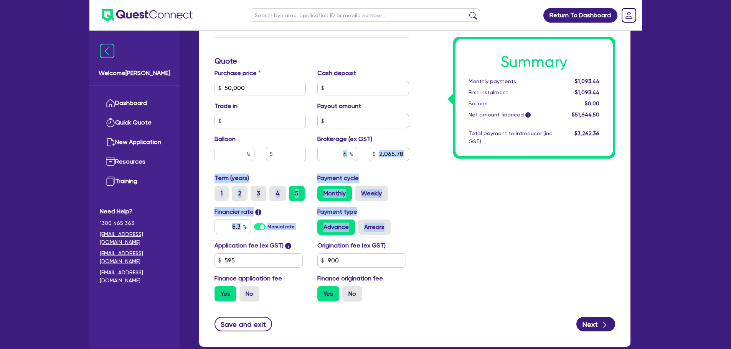
drag, startPoint x: 406, startPoint y: 239, endPoint x: 348, endPoint y: 149, distance: 107.5
click at [348, 149] on div "Funding Options Who will be funding this deal? Select I will fund 100% I will c…" at bounding box center [312, 61] width 206 height 494
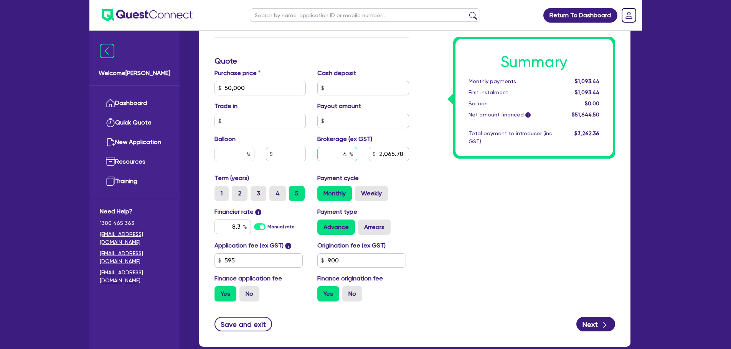
click at [348, 149] on input "4" at bounding box center [337, 154] width 40 height 15
click at [416, 191] on div "Summary Monthly payments Calculating... First instalment Calculating... Balloon…" at bounding box center [518, 61] width 206 height 494
click at [409, 188] on div "Payment cycle Monthly Weekly" at bounding box center [362, 188] width 103 height 28
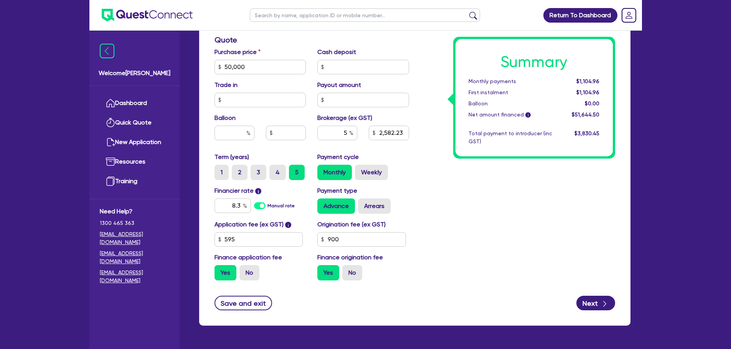
scroll to position [392, 0]
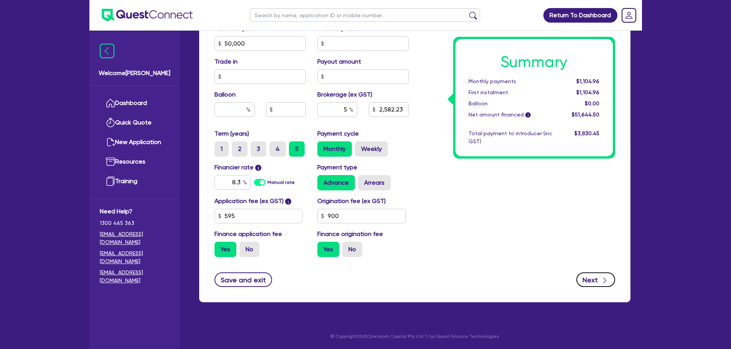
click at [485, 242] on button "Next" at bounding box center [595, 280] width 39 height 15
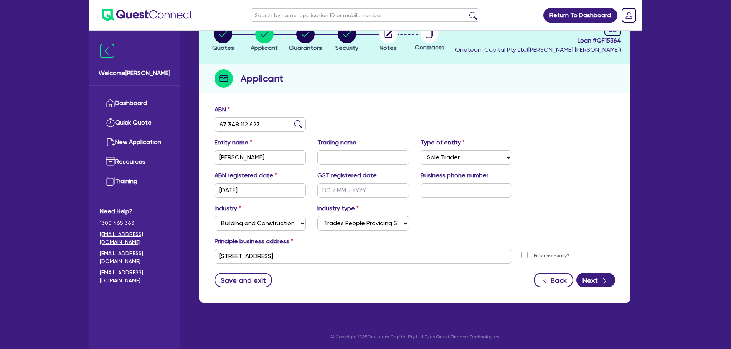
scroll to position [58, 0]
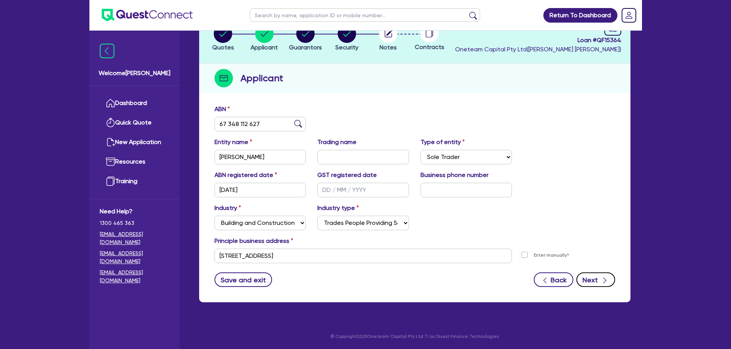
click at [485, 242] on button "Next" at bounding box center [595, 280] width 39 height 15
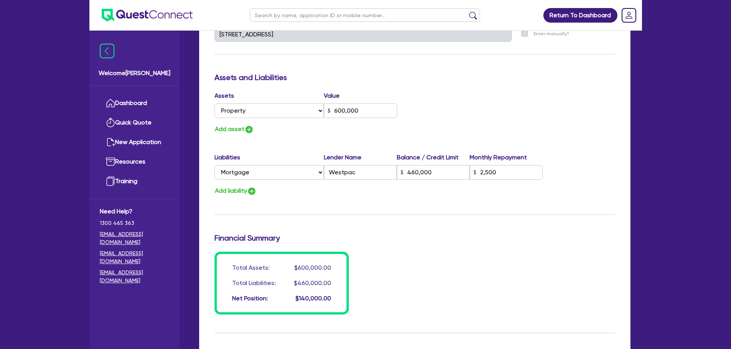
scroll to position [415, 0]
click at [461, 222] on div "Update residential status for Director #1 Boarding is only acceptable when the …" at bounding box center [414, 30] width 400 height 567
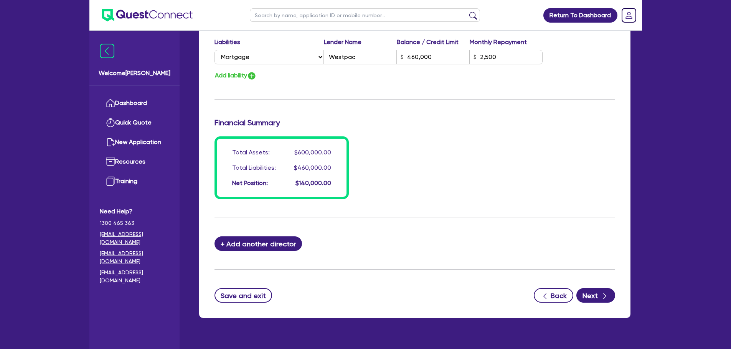
scroll to position [546, 0]
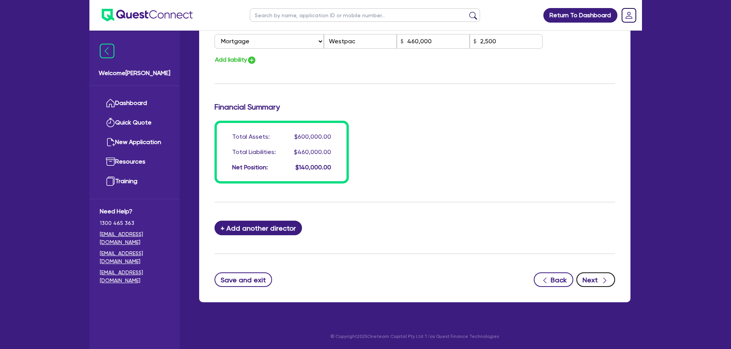
click at [485, 242] on button "Next" at bounding box center [595, 280] width 39 height 15
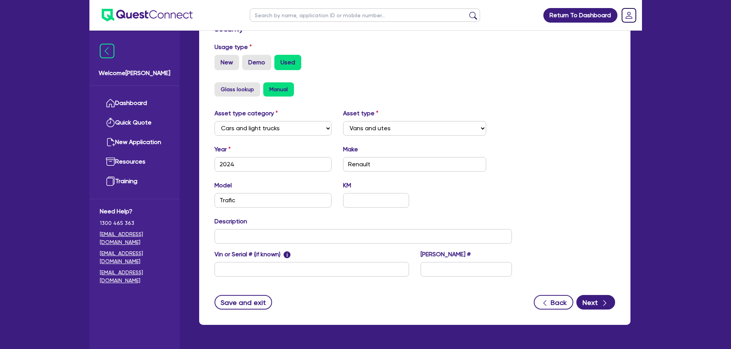
scroll to position [241, 0]
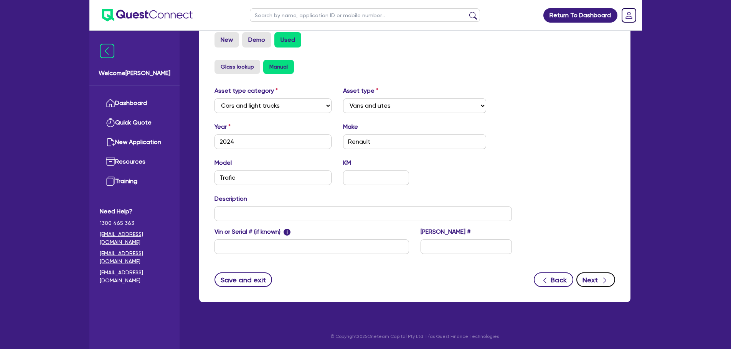
click at [485, 242] on button "Next" at bounding box center [595, 280] width 39 height 15
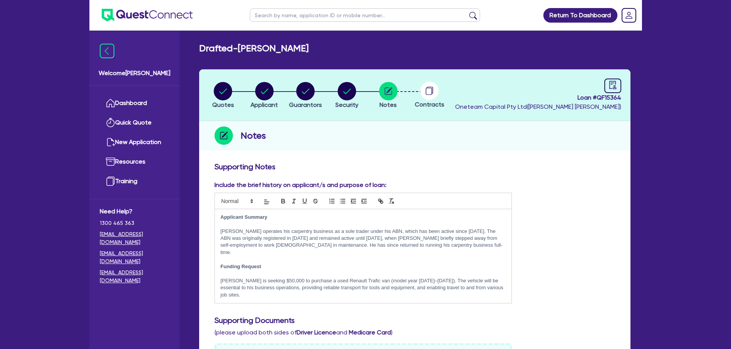
click at [429, 87] on circle at bounding box center [429, 91] width 18 height 18
click at [485, 87] on icon "audit" at bounding box center [612, 85] width 7 height 8
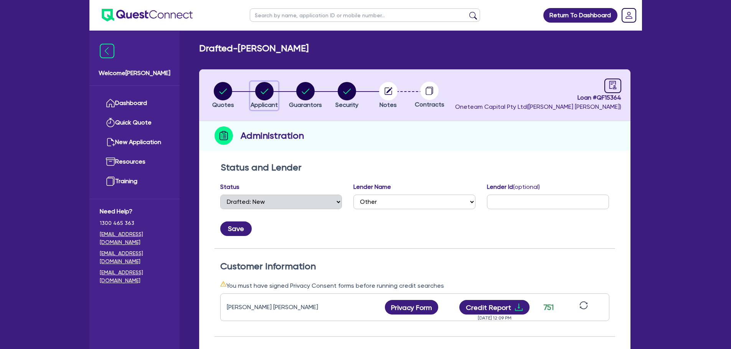
click at [252, 92] on div "button" at bounding box center [263, 91] width 27 height 18
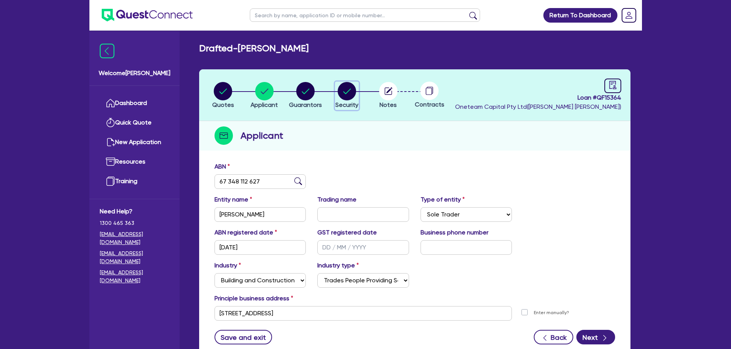
click at [345, 96] on circle "button" at bounding box center [347, 91] width 18 height 18
